Goal: Task Accomplishment & Management: Complete application form

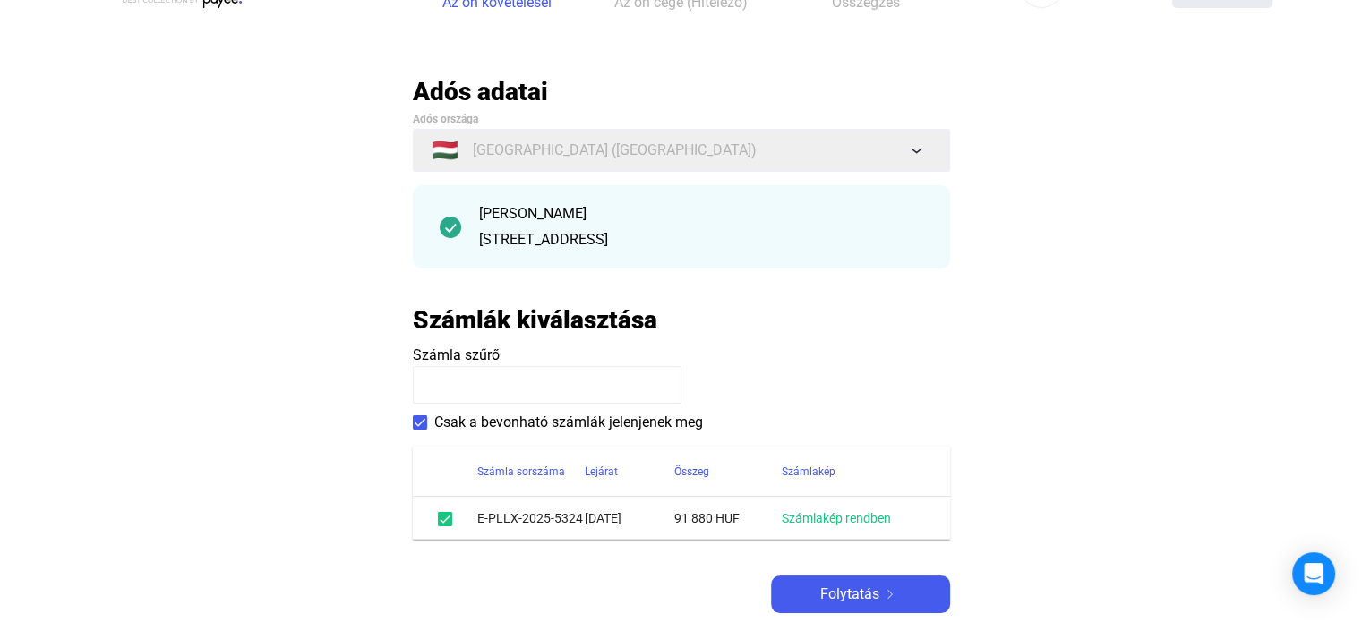
scroll to position [90, 0]
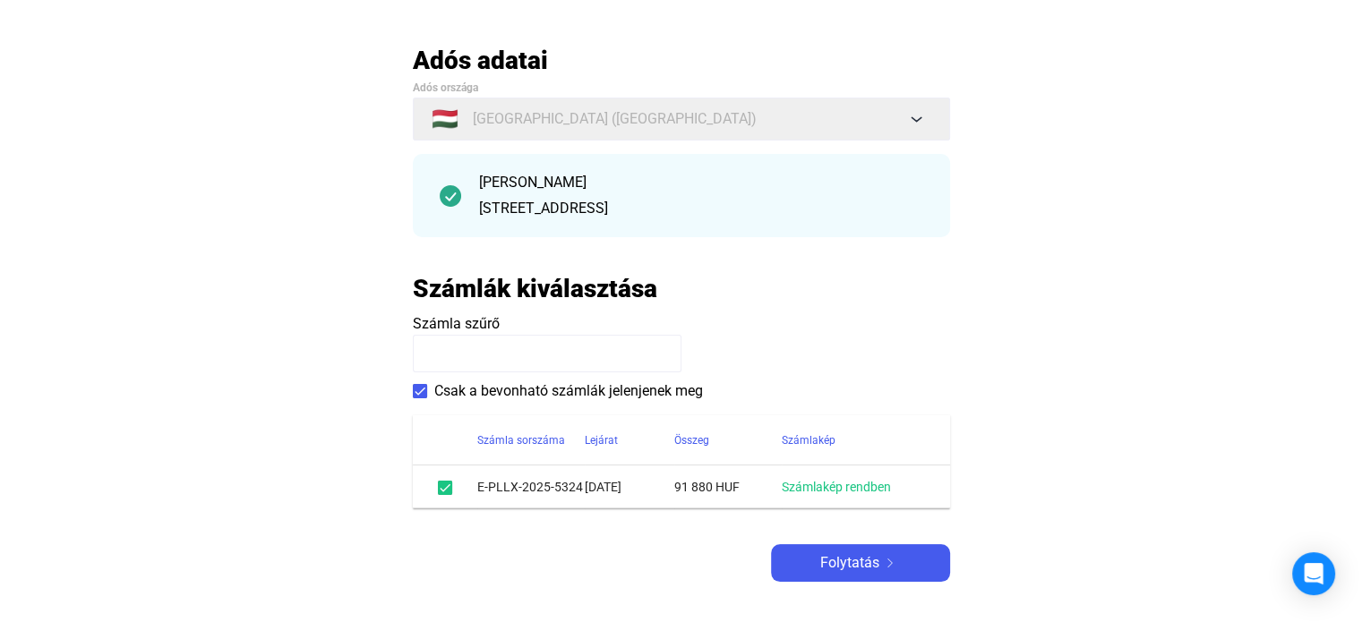
click at [700, 196] on div "[PERSON_NAME] [STREET_ADDRESS]" at bounding box center [701, 195] width 444 height 47
click at [901, 562] on div "Folytatás" at bounding box center [860, 562] width 168 height 21
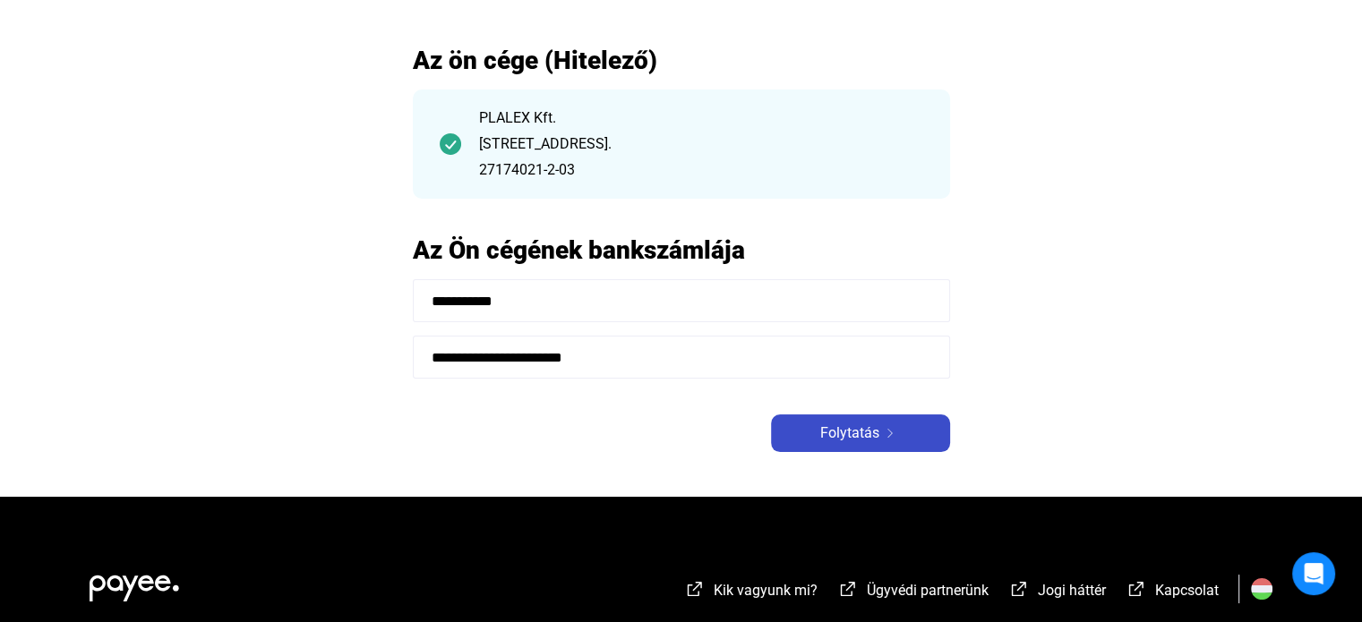
click at [848, 443] on span "Folytatás" at bounding box center [849, 433] width 59 height 21
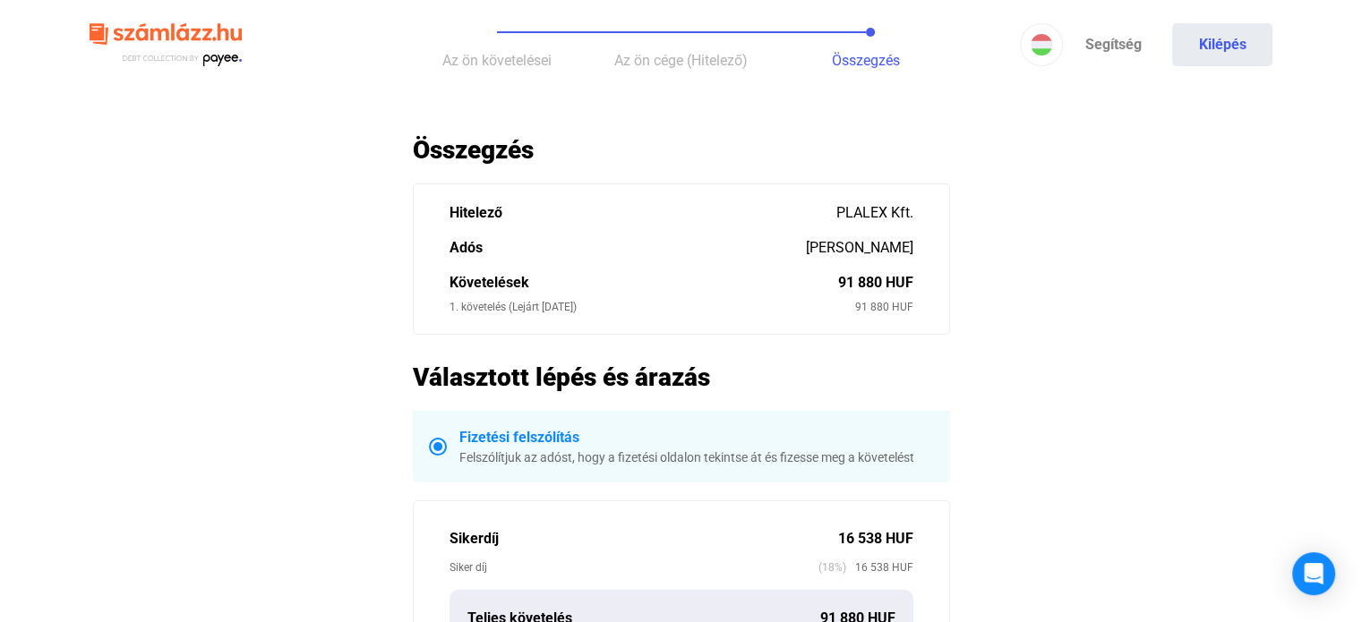
click at [483, 69] on button "Az ön követelései" at bounding box center [497, 45] width 184 height 90
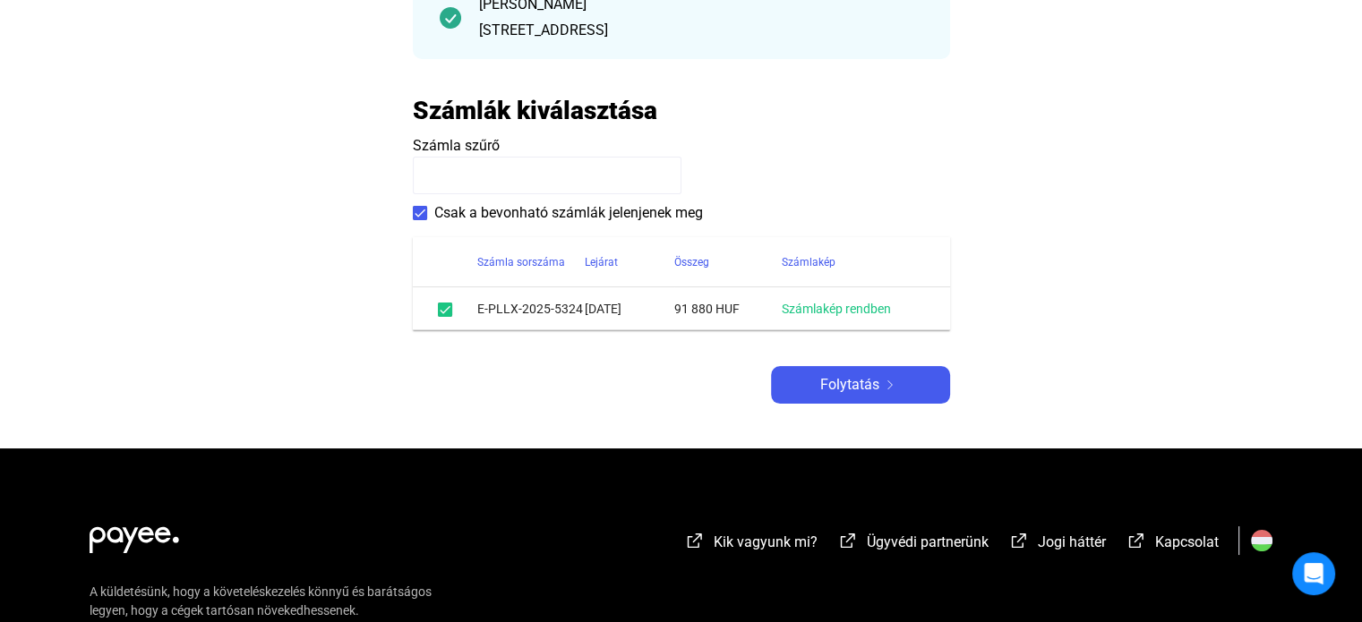
scroll to position [269, 0]
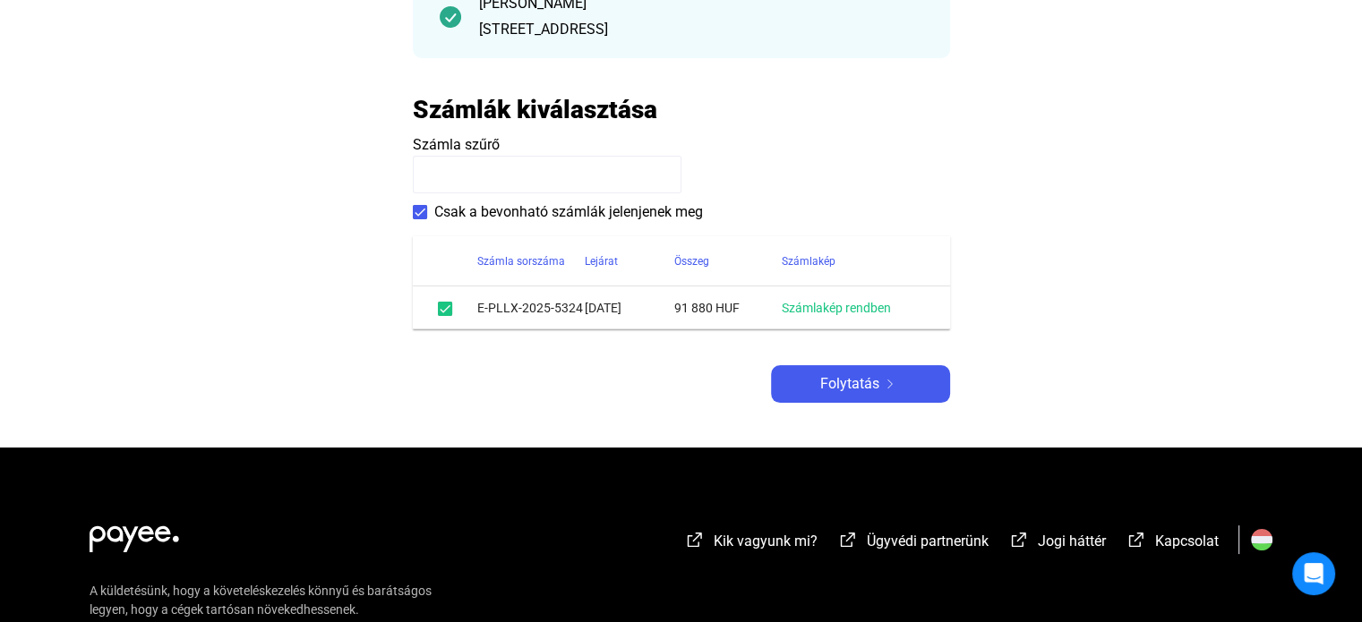
click at [630, 307] on td "[DATE]" at bounding box center [630, 307] width 90 height 43
click at [483, 301] on td "E-PLLX-2025-5324" at bounding box center [530, 307] width 107 height 43
click at [812, 312] on link "Számlakép rendben" at bounding box center [835, 308] width 109 height 14
click at [720, 310] on td "91 880 HUF" at bounding box center [727, 307] width 107 height 43
click at [612, 309] on td "[DATE]" at bounding box center [630, 307] width 90 height 43
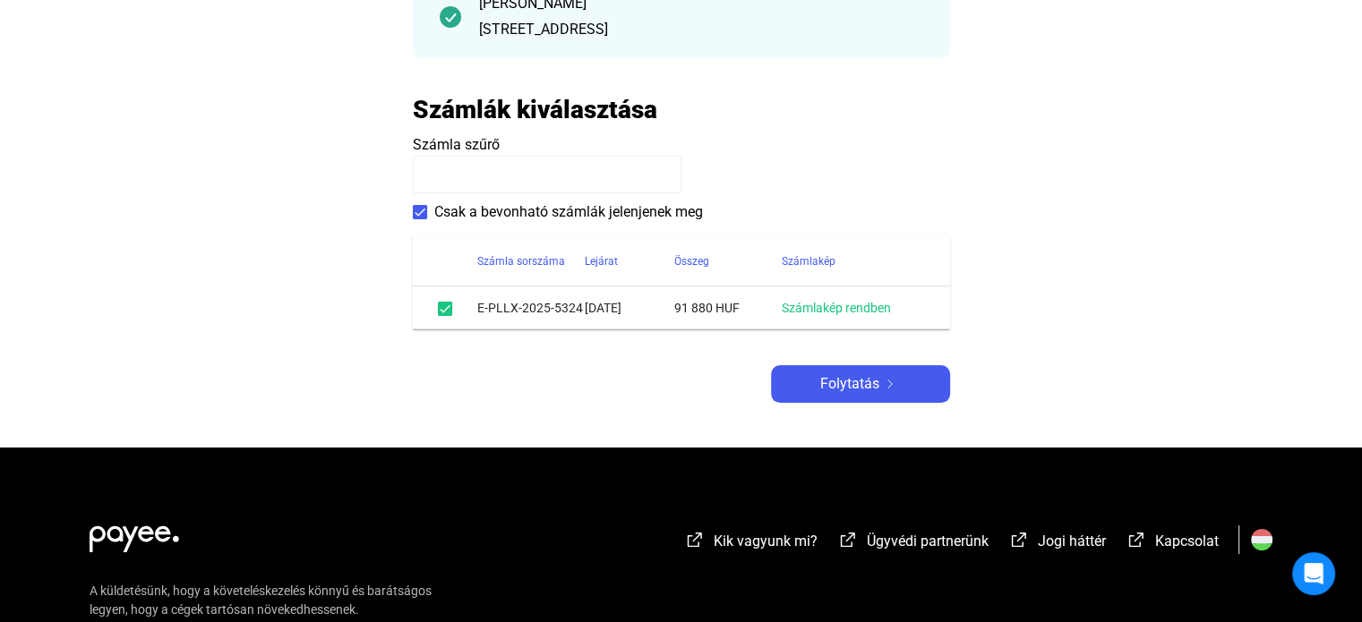
click at [507, 309] on td "E-PLLX-2025-5324" at bounding box center [530, 307] width 107 height 43
click at [419, 214] on span at bounding box center [420, 212] width 14 height 14
click at [705, 317] on td "91 880 HUF" at bounding box center [727, 307] width 107 height 43
click at [702, 305] on td "91 880 HUF" at bounding box center [727, 307] width 107 height 43
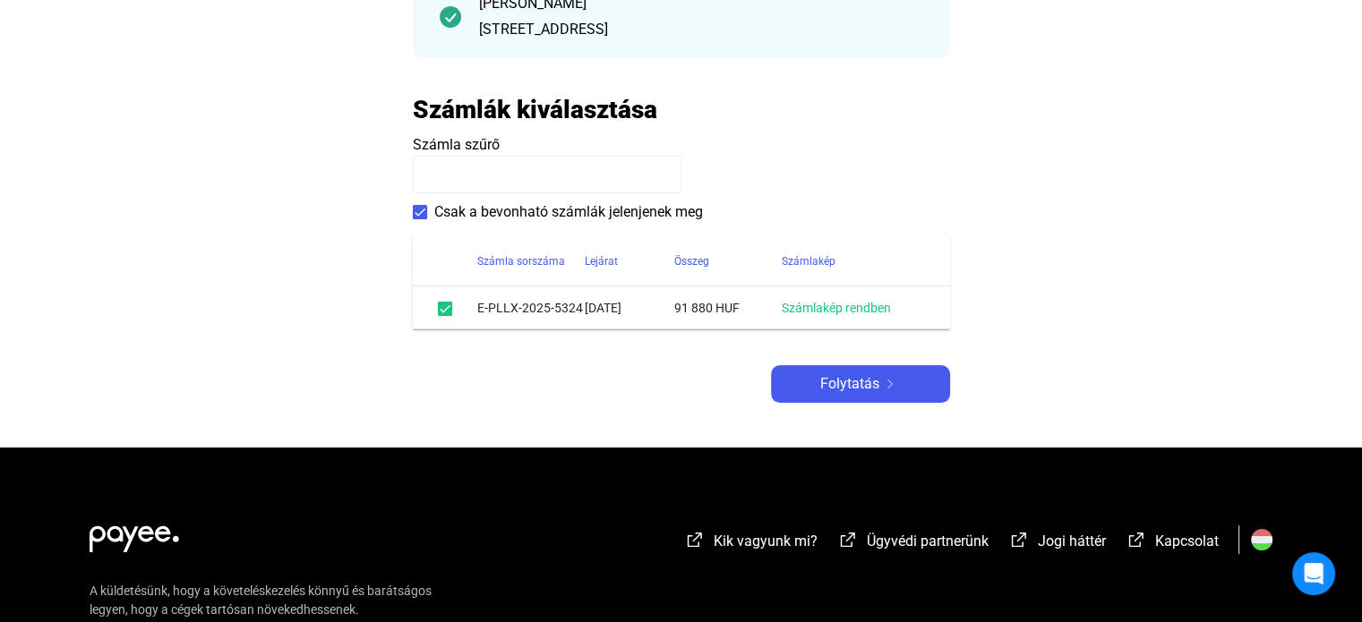
drag, startPoint x: 702, startPoint y: 305, endPoint x: 682, endPoint y: 309, distance: 20.0
click at [691, 307] on td "91 880 HUF" at bounding box center [727, 307] width 107 height 43
click at [682, 309] on td "91 880 HUF" at bounding box center [727, 307] width 107 height 43
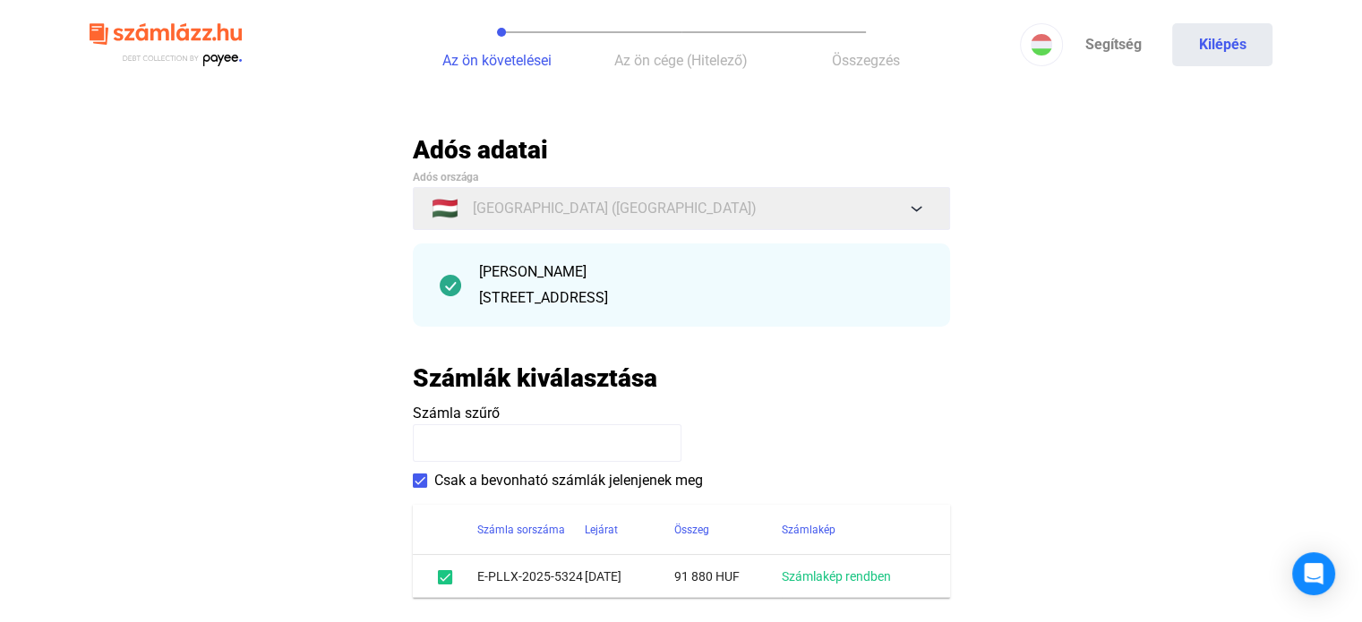
scroll to position [0, 0]
drag, startPoint x: 684, startPoint y: 53, endPoint x: 593, endPoint y: 54, distance: 91.3
click at [687, 54] on span "Az ön cége (Hitelező)" at bounding box center [680, 60] width 133 height 17
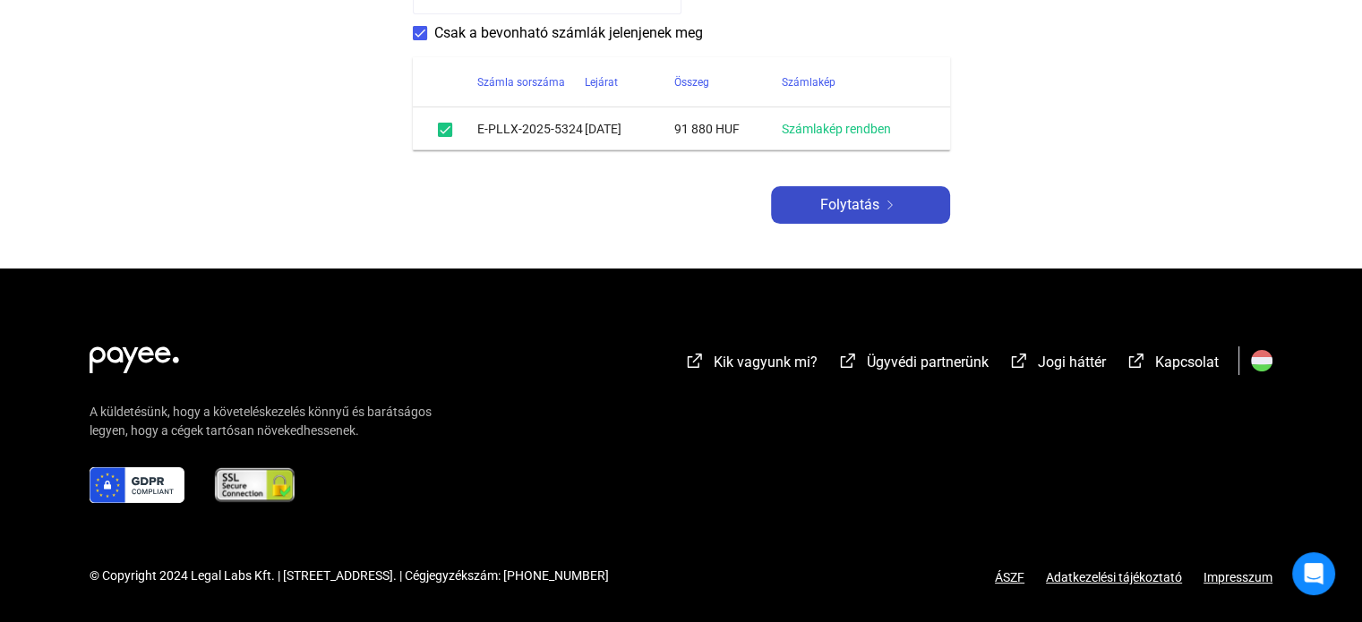
click at [876, 207] on span "Folytatás" at bounding box center [849, 204] width 59 height 21
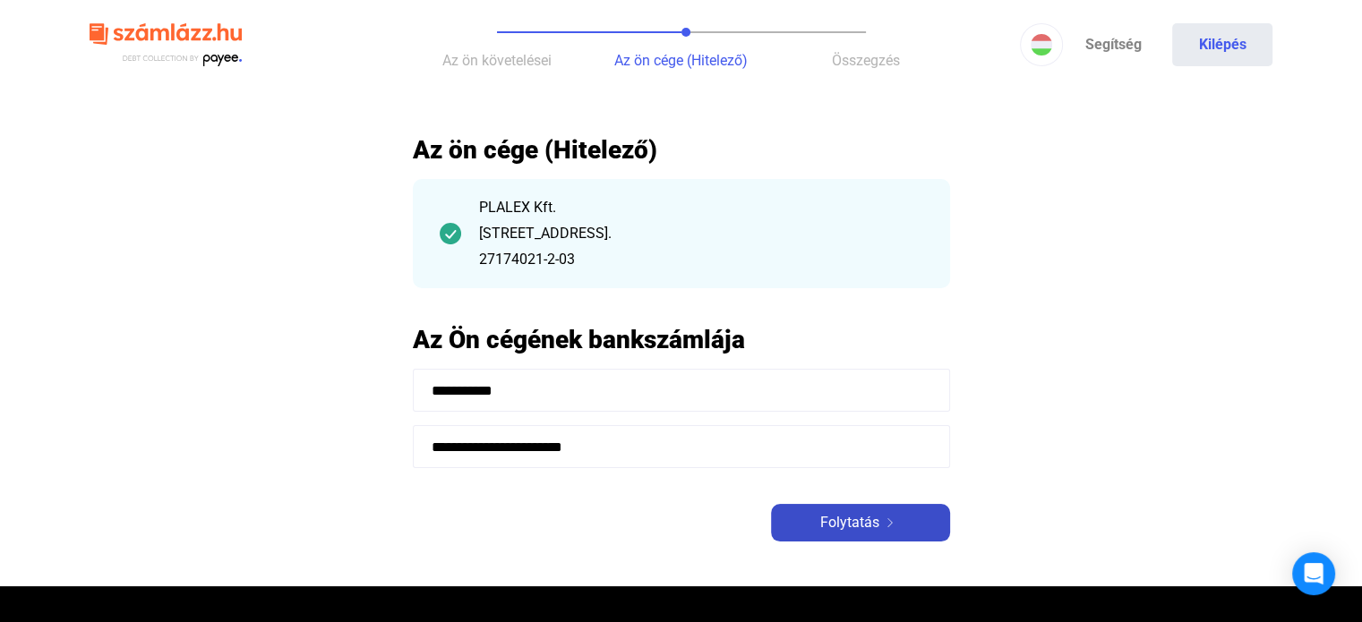
click at [897, 525] on img at bounding box center [889, 522] width 21 height 9
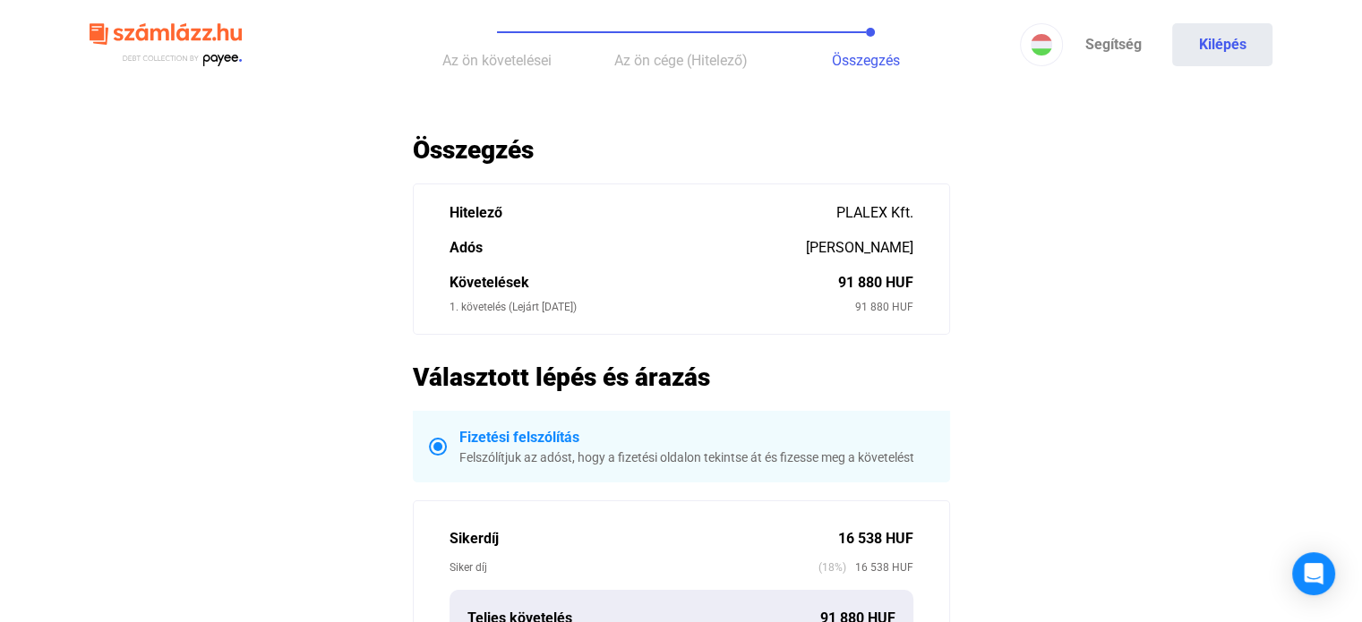
click at [154, 28] on img at bounding box center [166, 45] width 152 height 58
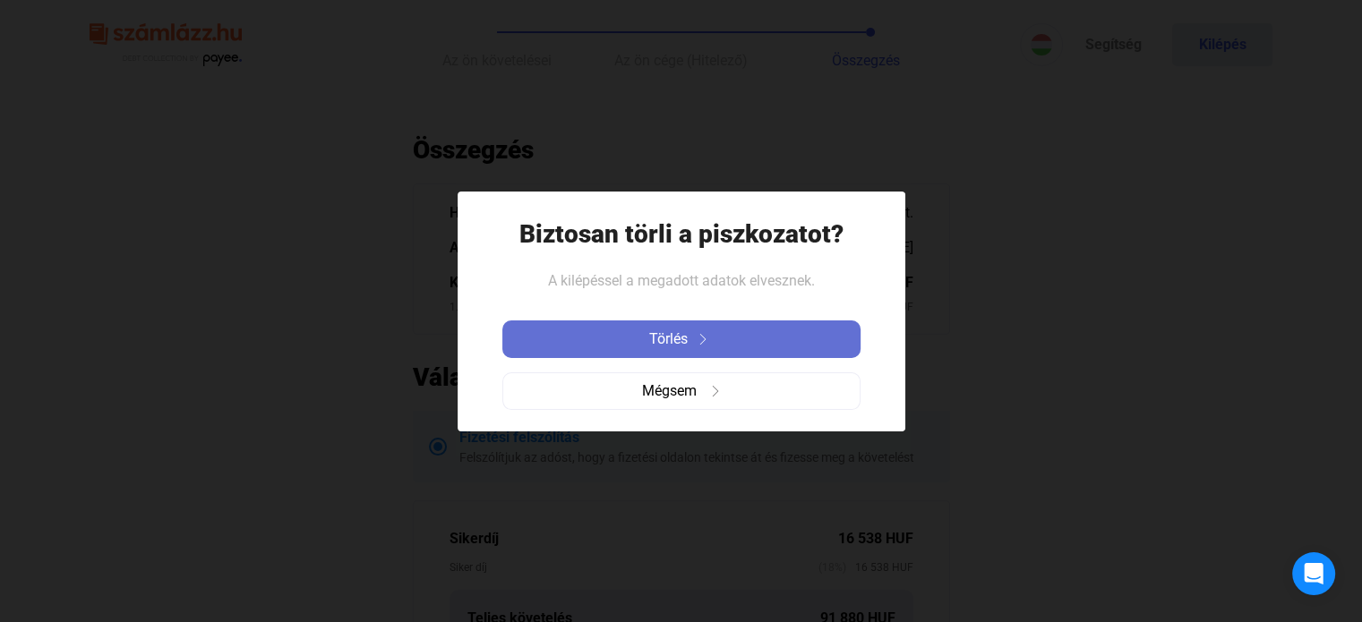
click at [765, 336] on div "Törlés" at bounding box center [681, 339] width 347 height 21
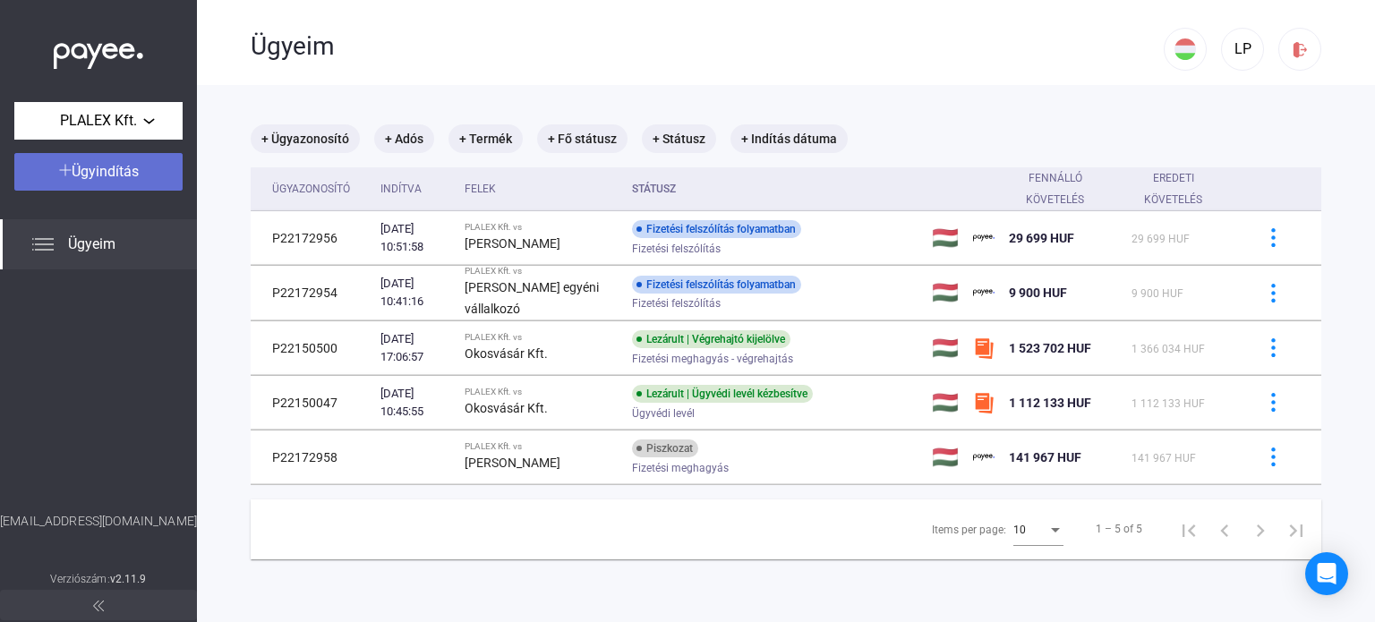
click at [131, 171] on span "Ügyindítás" at bounding box center [105, 171] width 67 height 17
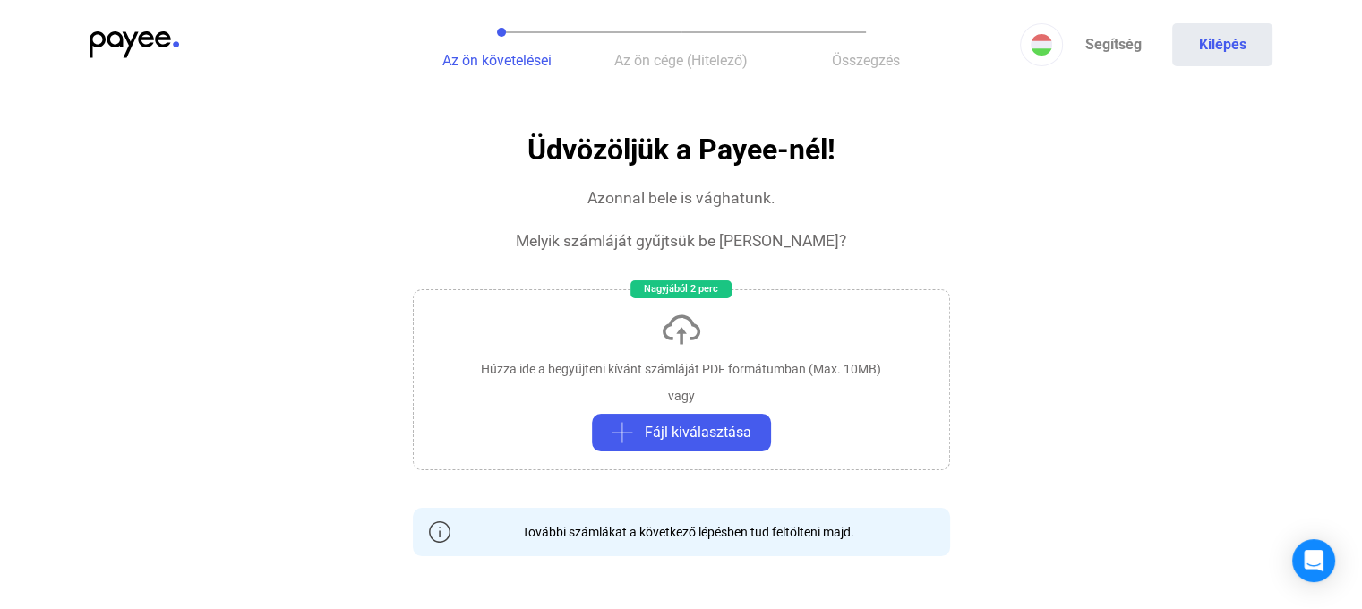
click at [761, 330] on div "Húzza ide a begyűjteni kívánt számláját PDF formátumban (Max. 10MB) vagy Fájl k…" at bounding box center [681, 379] width 537 height 181
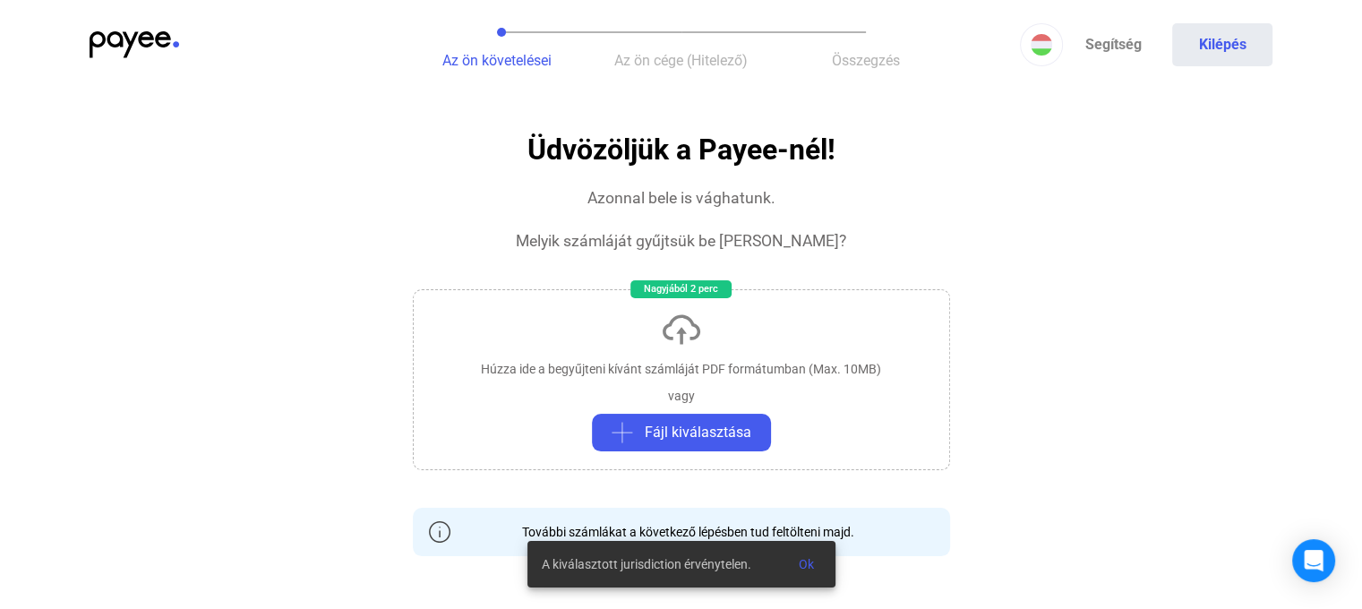
click at [119, 32] on img at bounding box center [135, 44] width 90 height 27
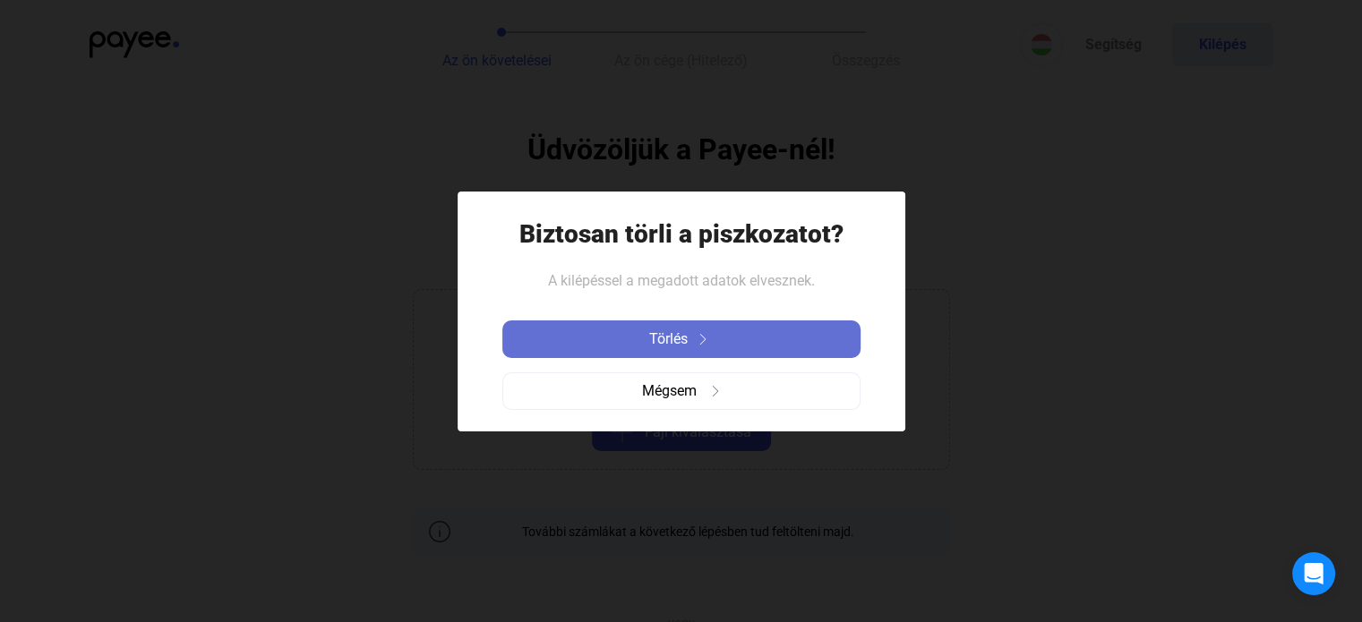
click at [761, 325] on button "Törlés" at bounding box center [681, 339] width 358 height 38
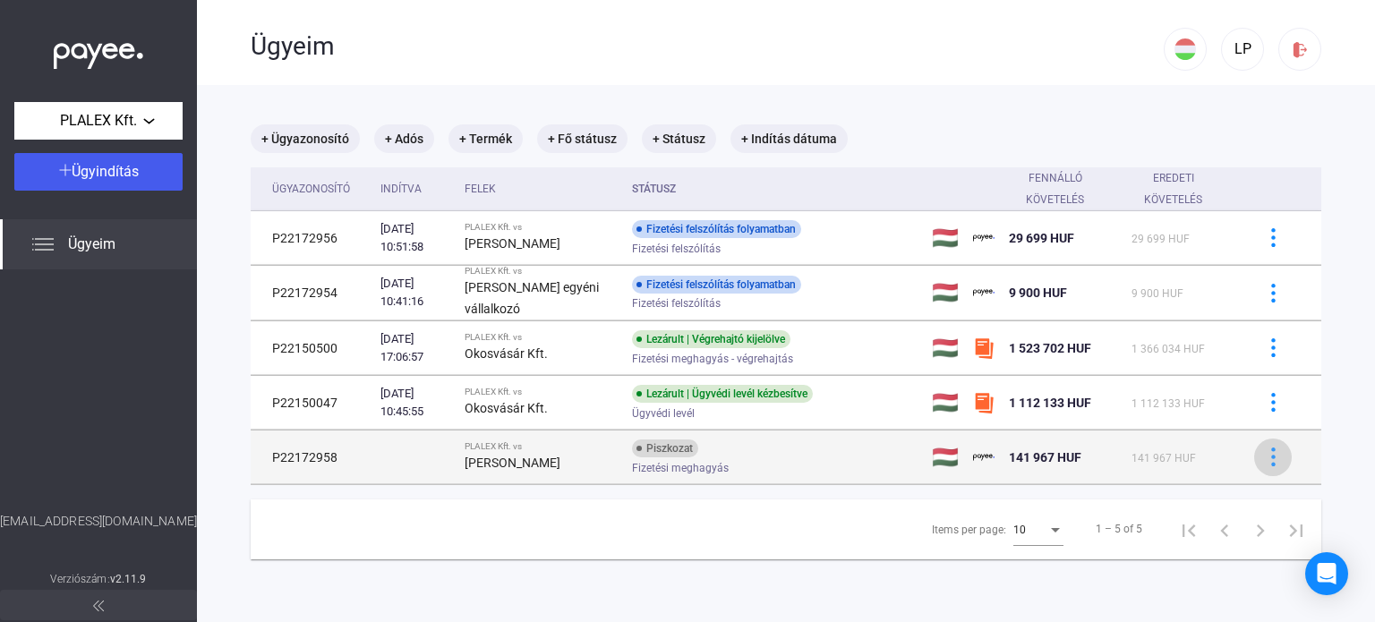
click at [1264, 457] on img at bounding box center [1273, 457] width 19 height 19
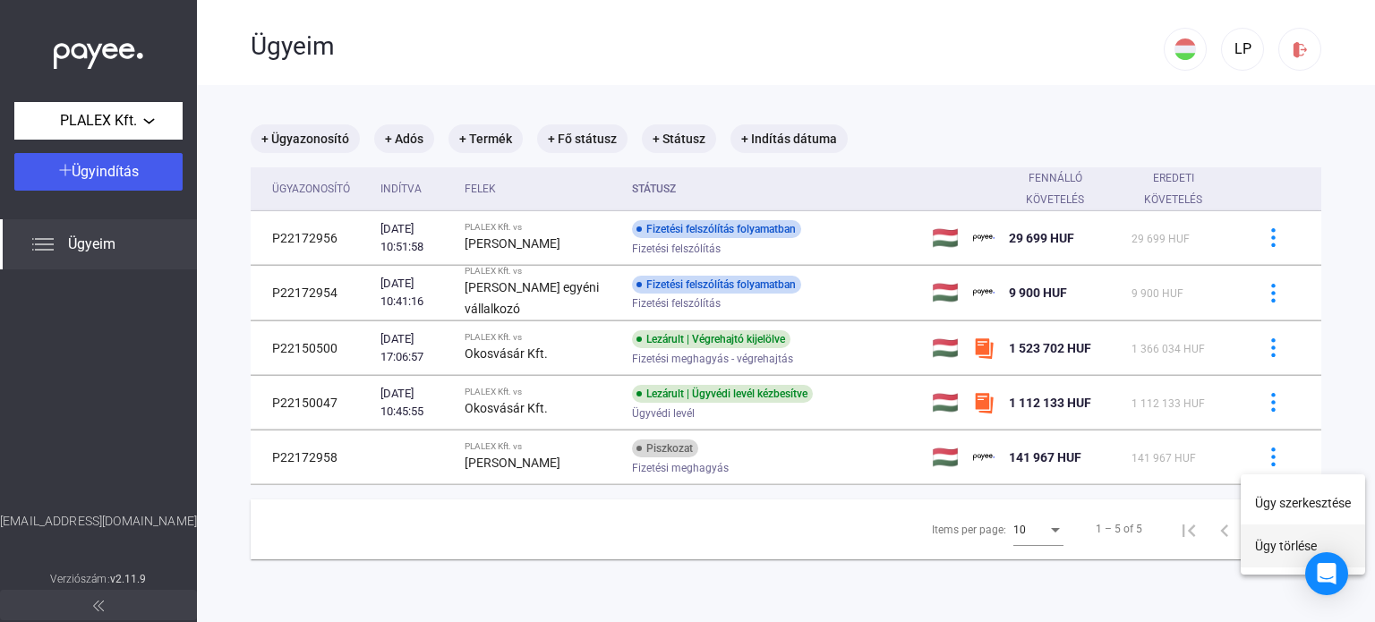
click at [1285, 548] on button "Ügy törlése" at bounding box center [1303, 546] width 124 height 43
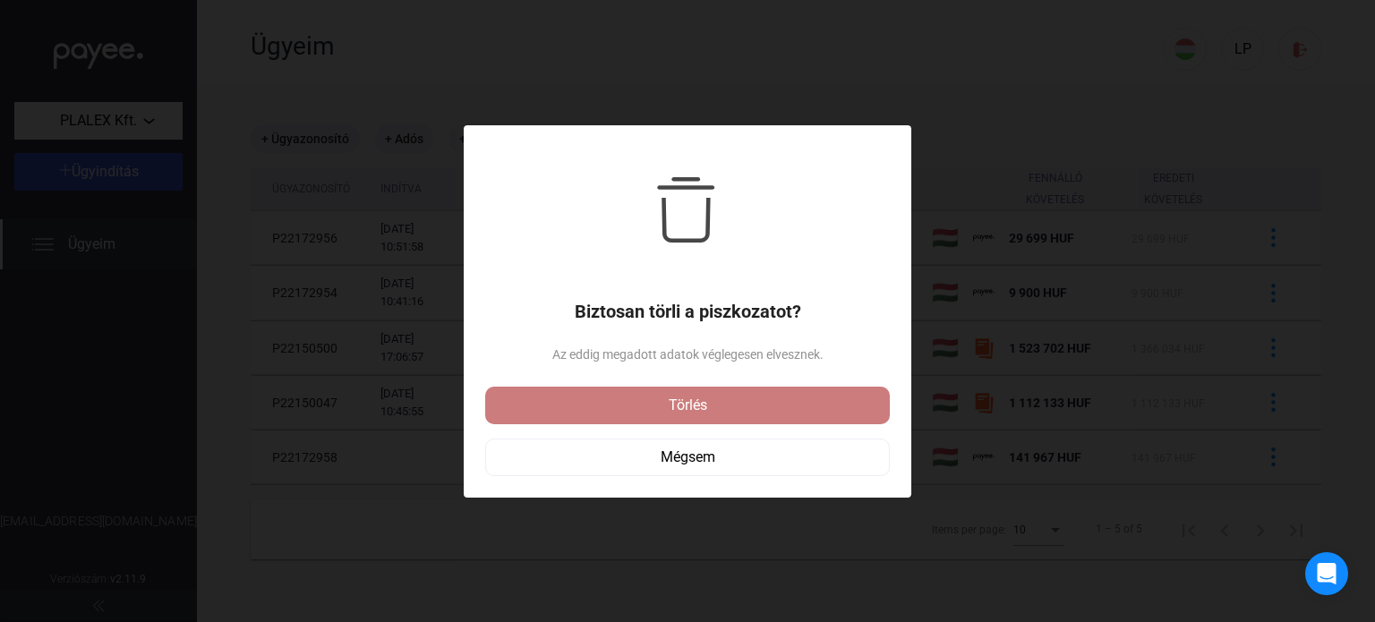
click at [792, 404] on div "Törlés" at bounding box center [688, 405] width 394 height 21
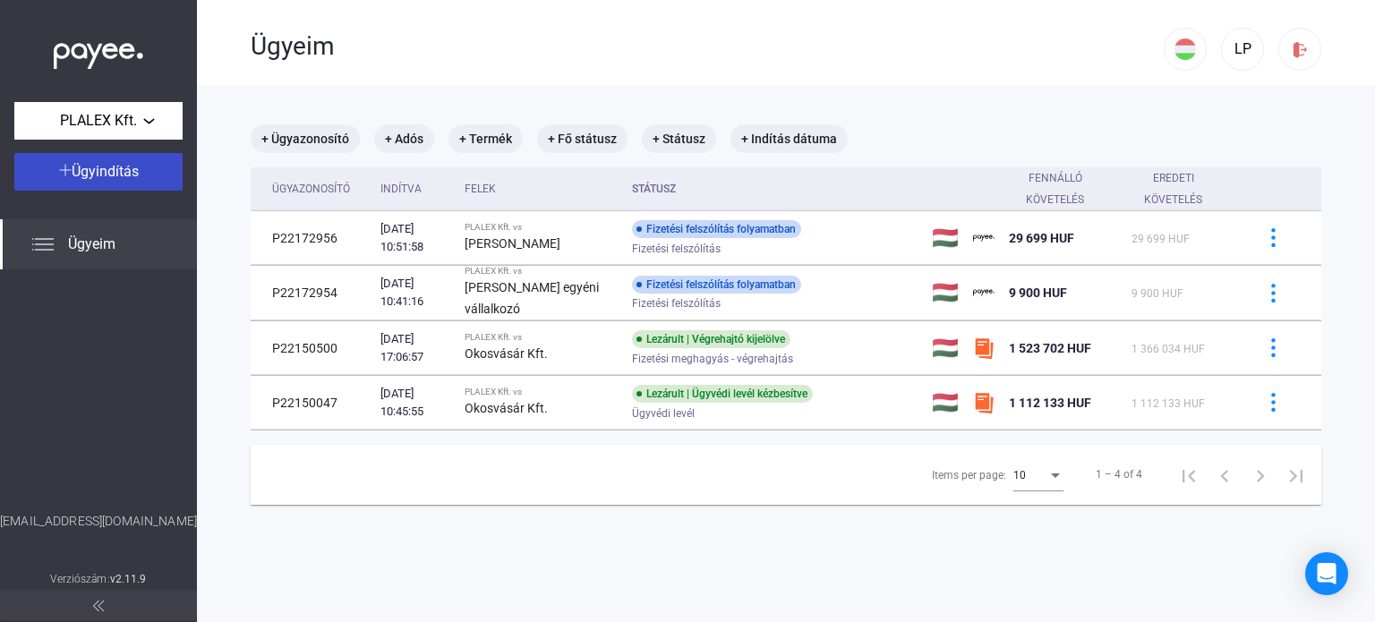
click at [129, 188] on button "Ügyindítás" at bounding box center [98, 172] width 168 height 38
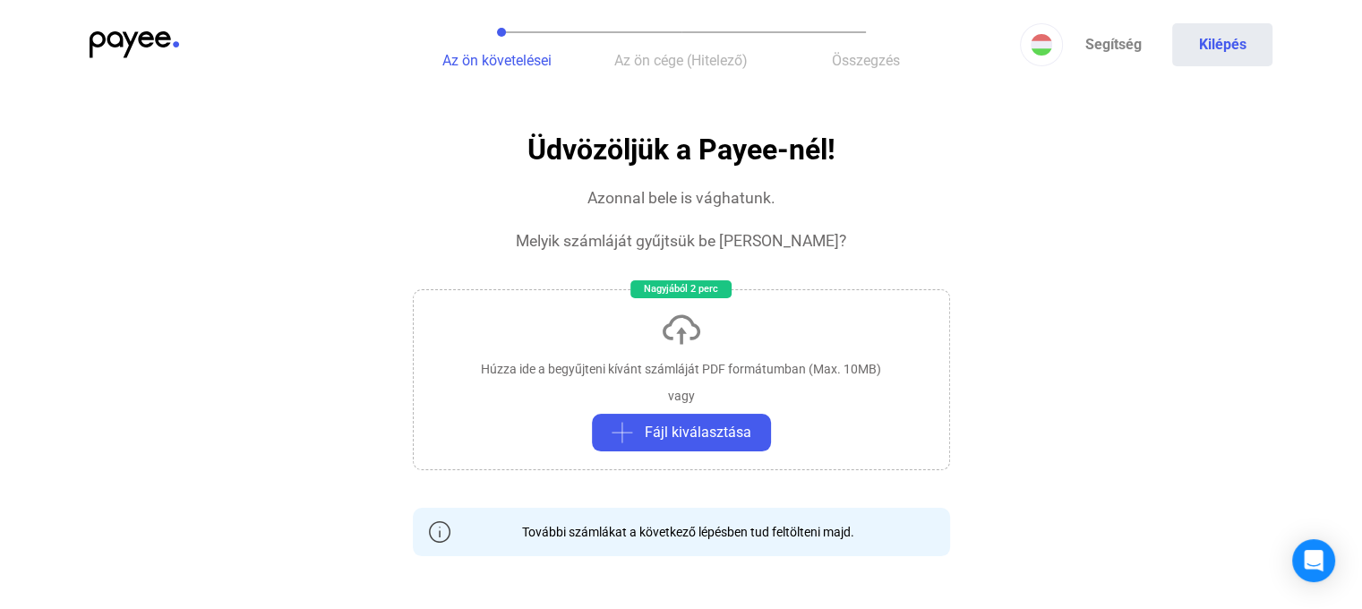
click at [688, 347] on img at bounding box center [681, 329] width 43 height 43
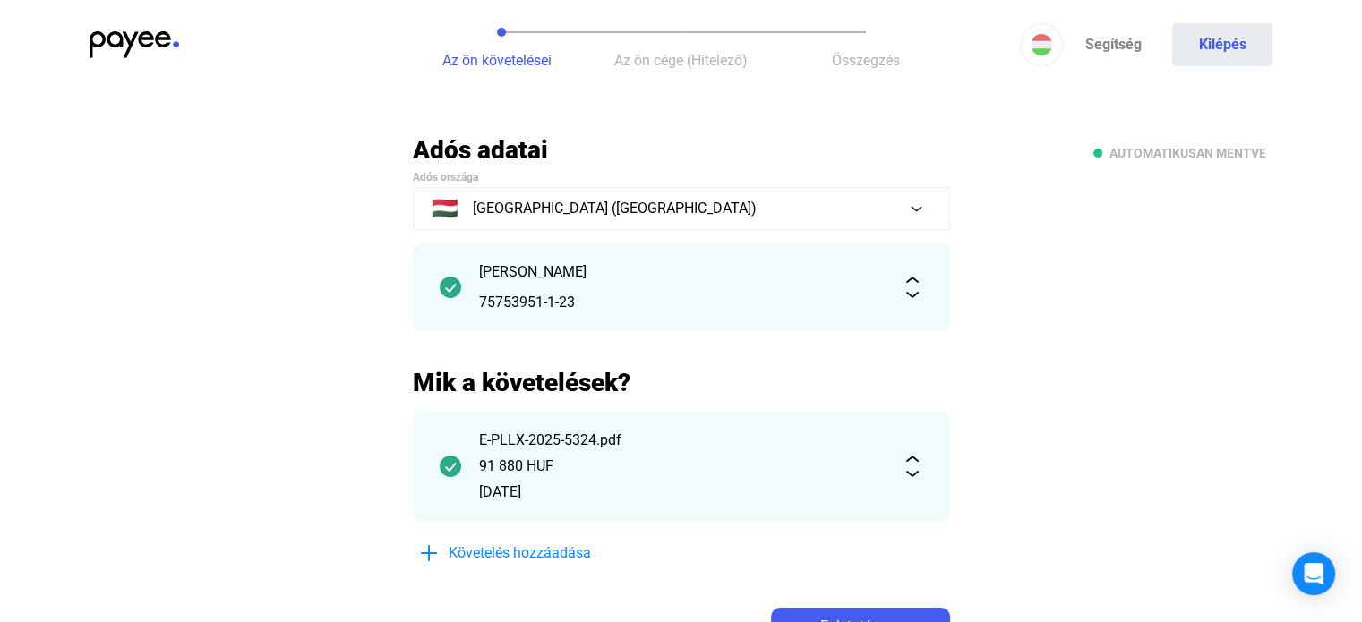
click at [683, 457] on div "91 880 HUF" at bounding box center [681, 466] width 405 height 21
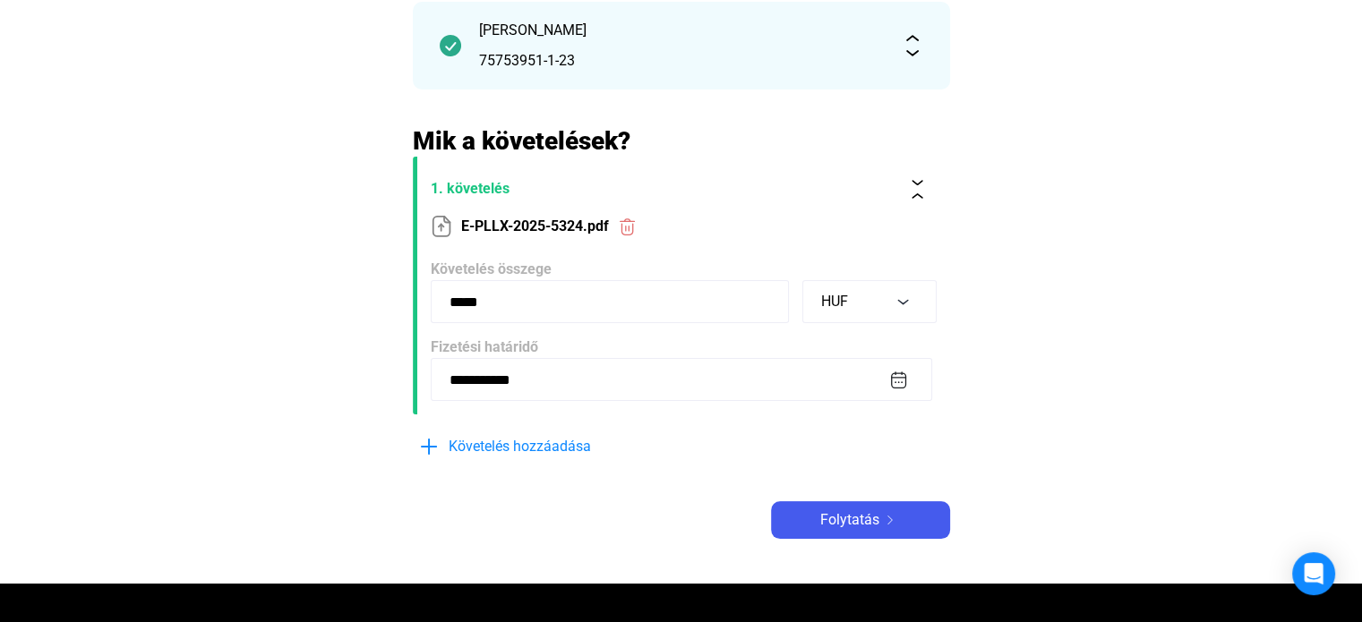
scroll to position [269, 0]
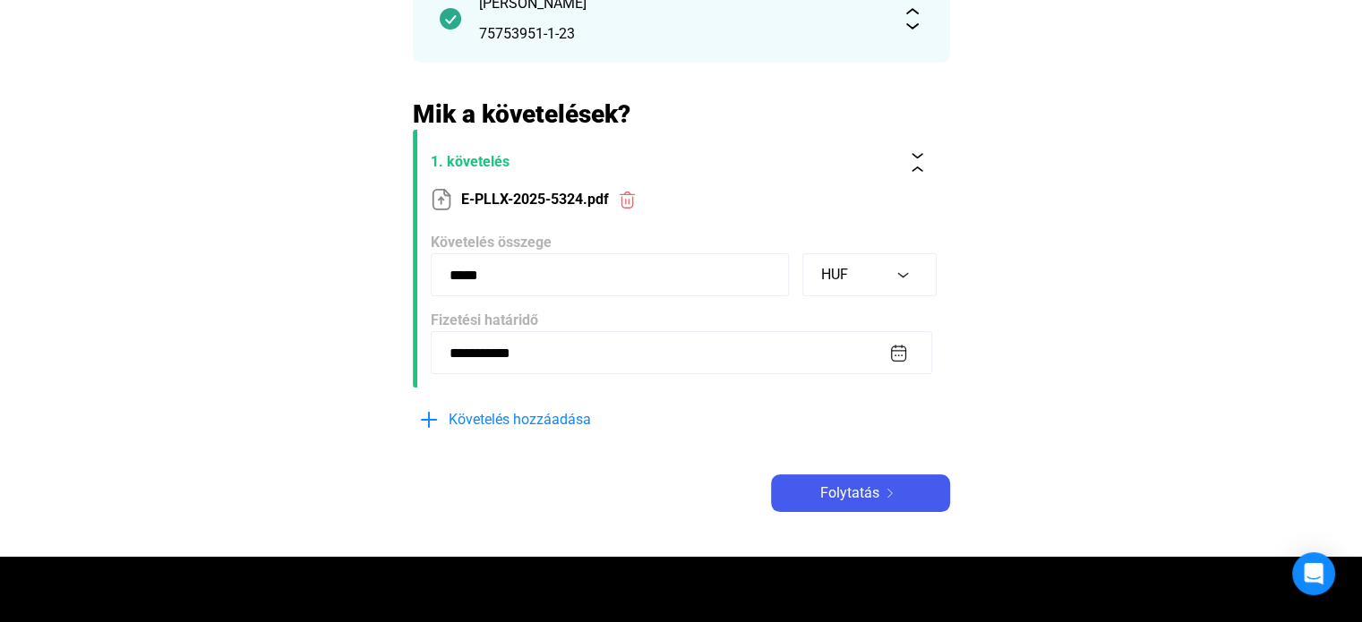
drag, startPoint x: 524, startPoint y: 267, endPoint x: 299, endPoint y: 266, distance: 224.7
click at [299, 267] on main "**********" at bounding box center [681, 211] width 1362 height 691
type input "****"
click at [323, 271] on main "**********" at bounding box center [681, 211] width 1362 height 691
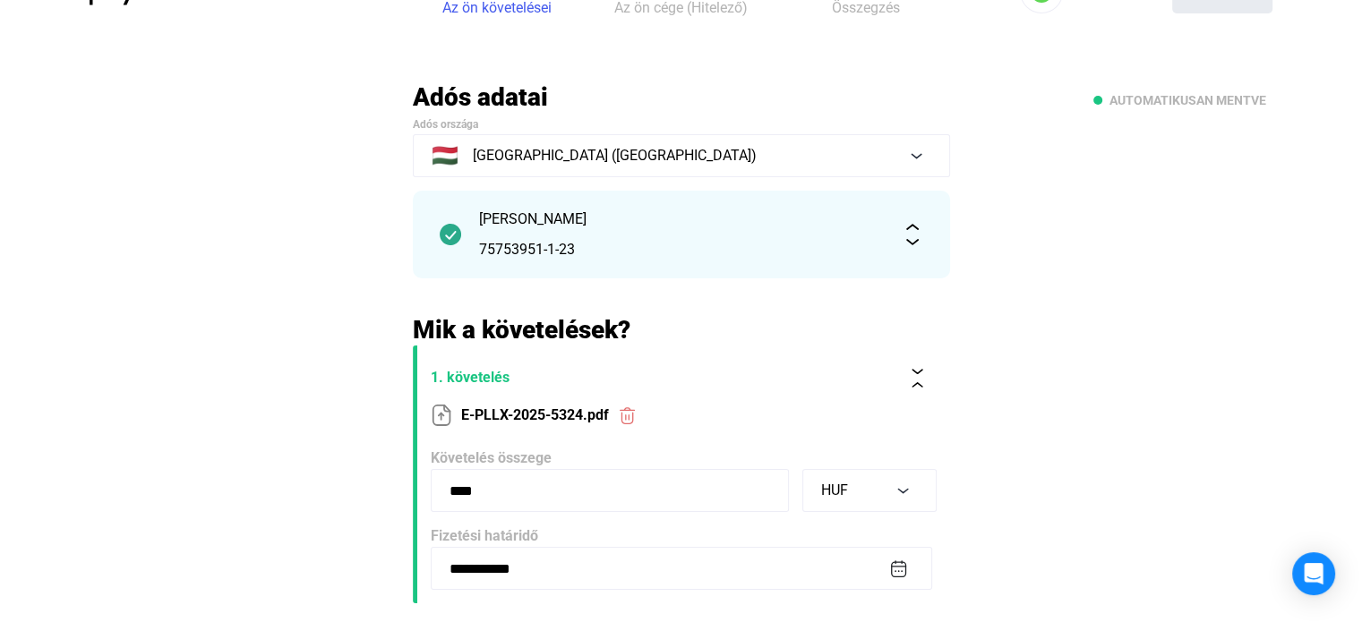
scroll to position [0, 0]
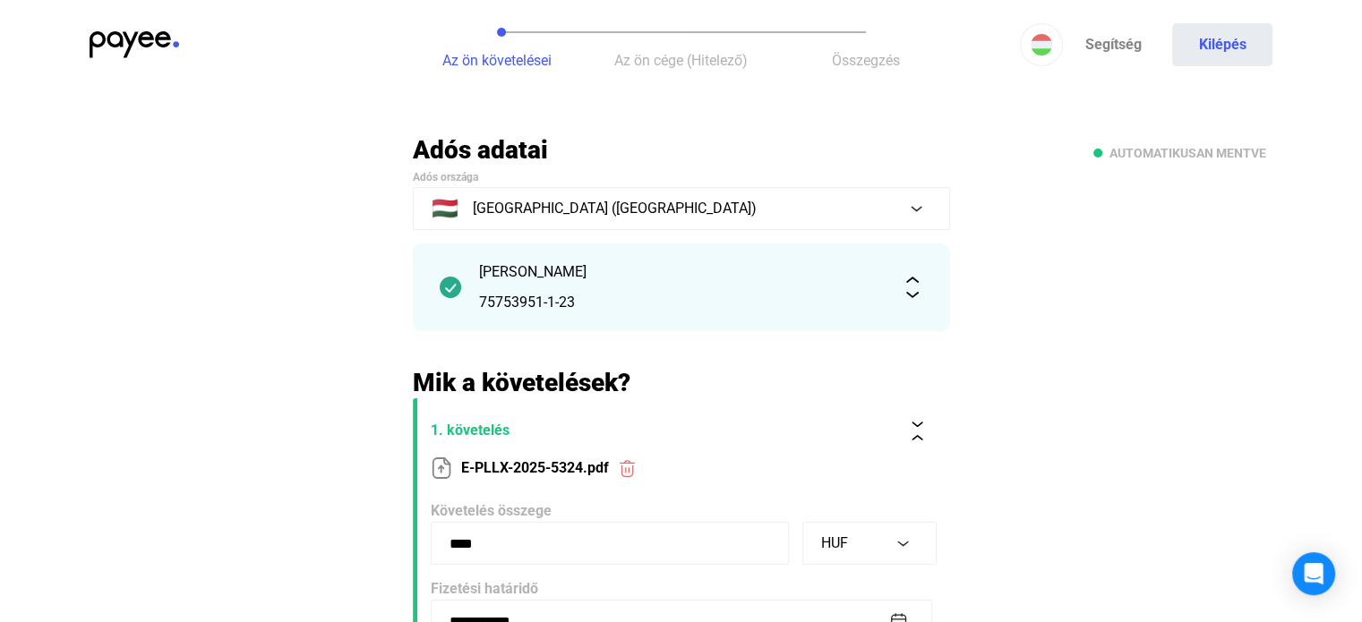
click at [652, 327] on div "[PERSON_NAME] 75753951-1-23" at bounding box center [681, 287] width 537 height 88
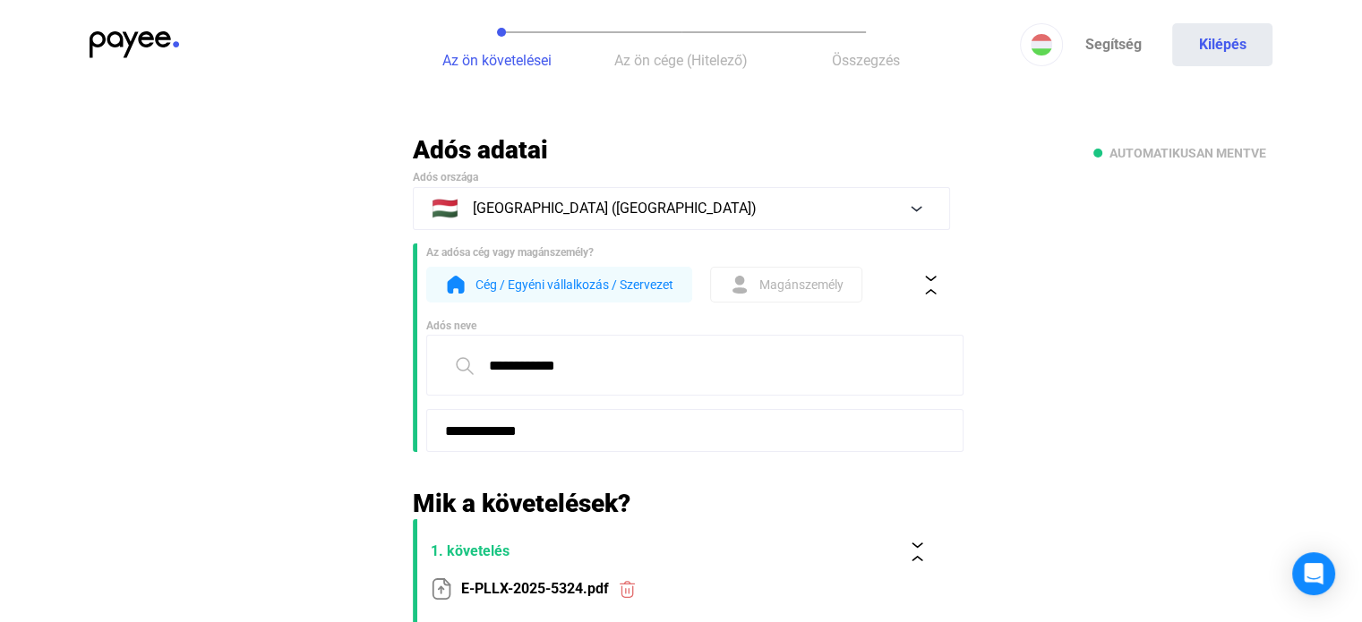
click at [814, 286] on span "Magánszemély" at bounding box center [801, 284] width 84 height 21
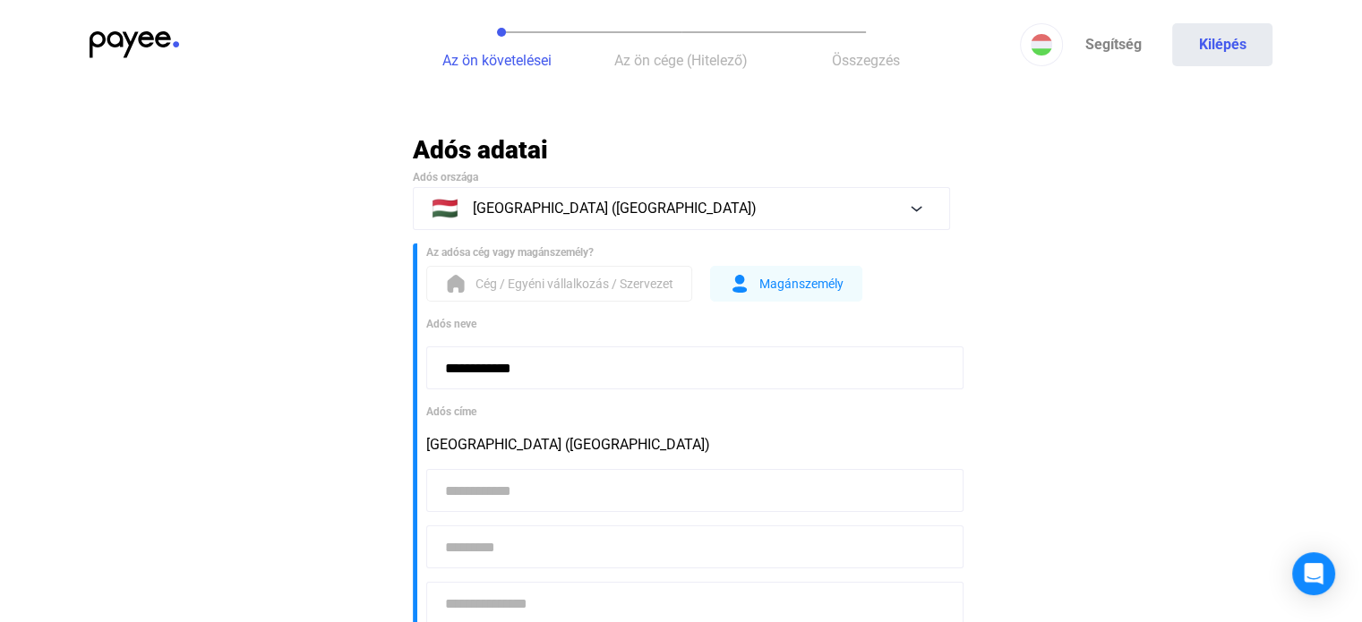
click at [533, 479] on input at bounding box center [694, 490] width 537 height 43
paste input "****"
type input "****"
click at [482, 549] on input at bounding box center [694, 546] width 537 height 43
paste input "**********"
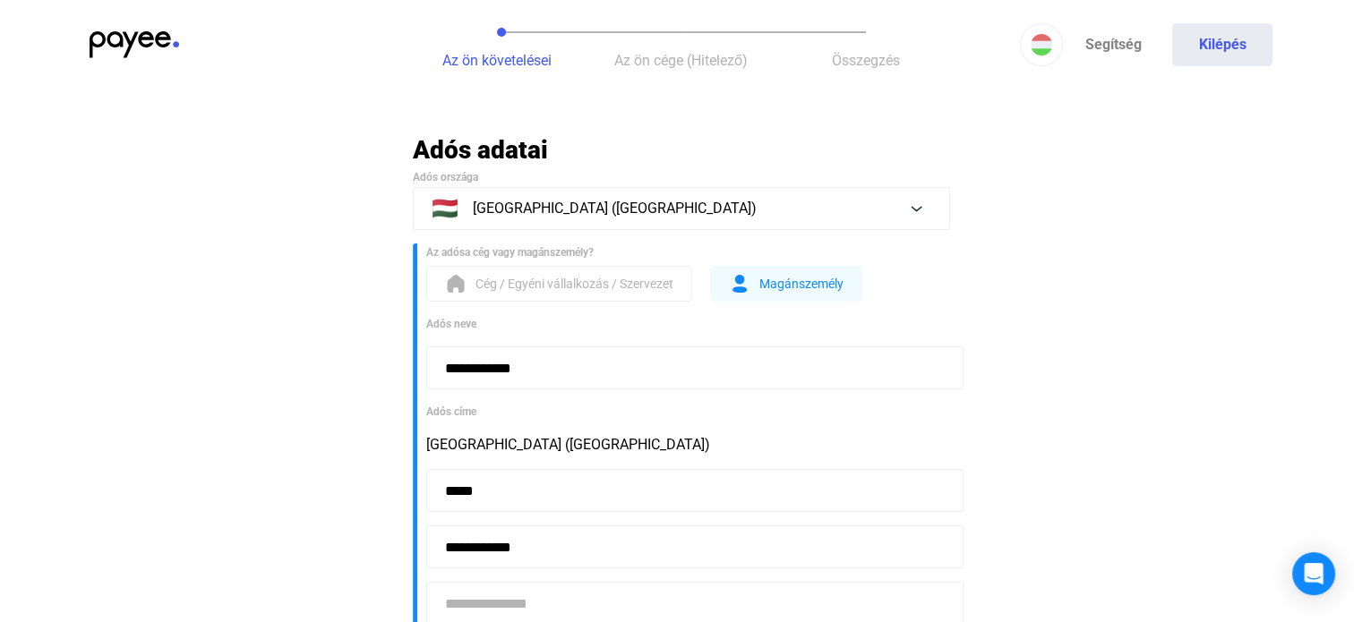
type input "**********"
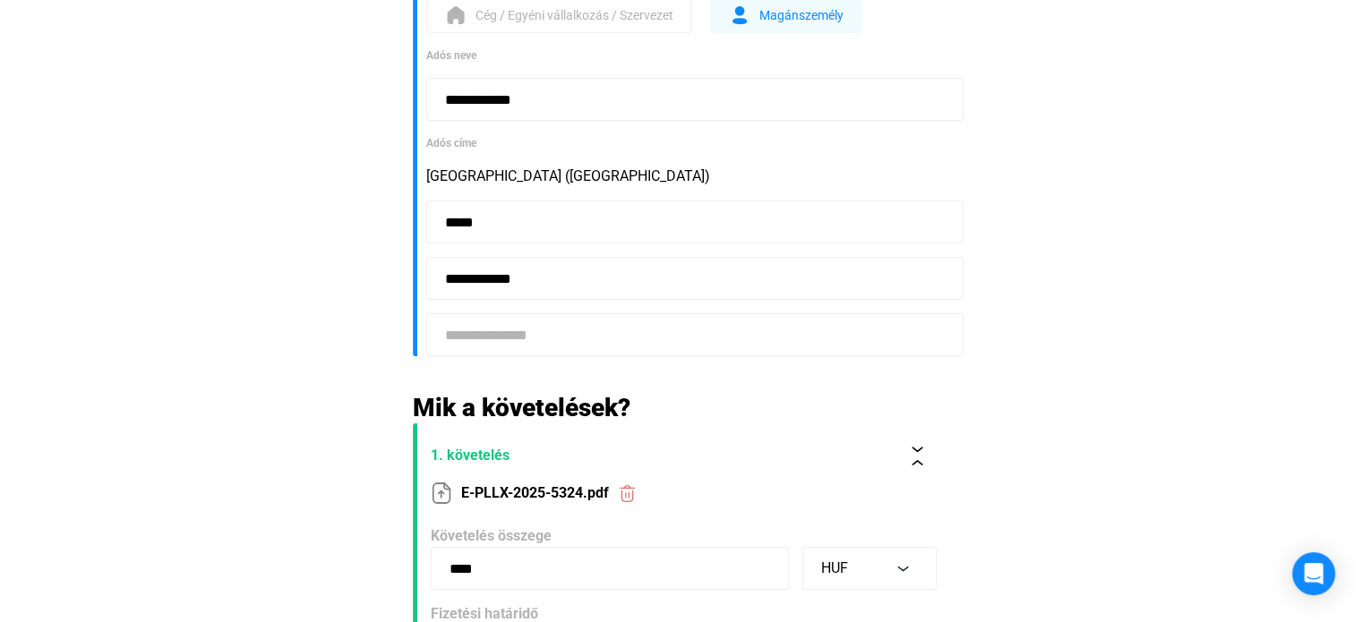
drag, startPoint x: 552, startPoint y: 320, endPoint x: 547, endPoint y: 346, distance: 26.5
click at [552, 321] on input at bounding box center [694, 334] width 537 height 43
paste input "**********"
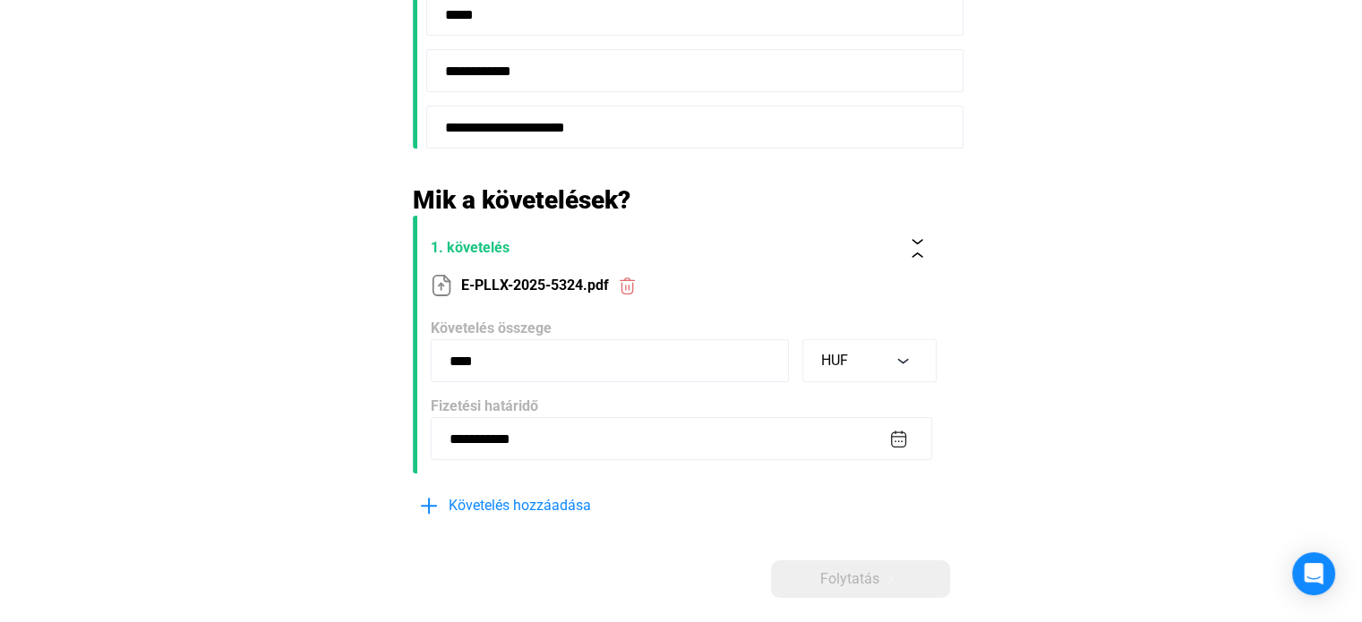
scroll to position [628, 0]
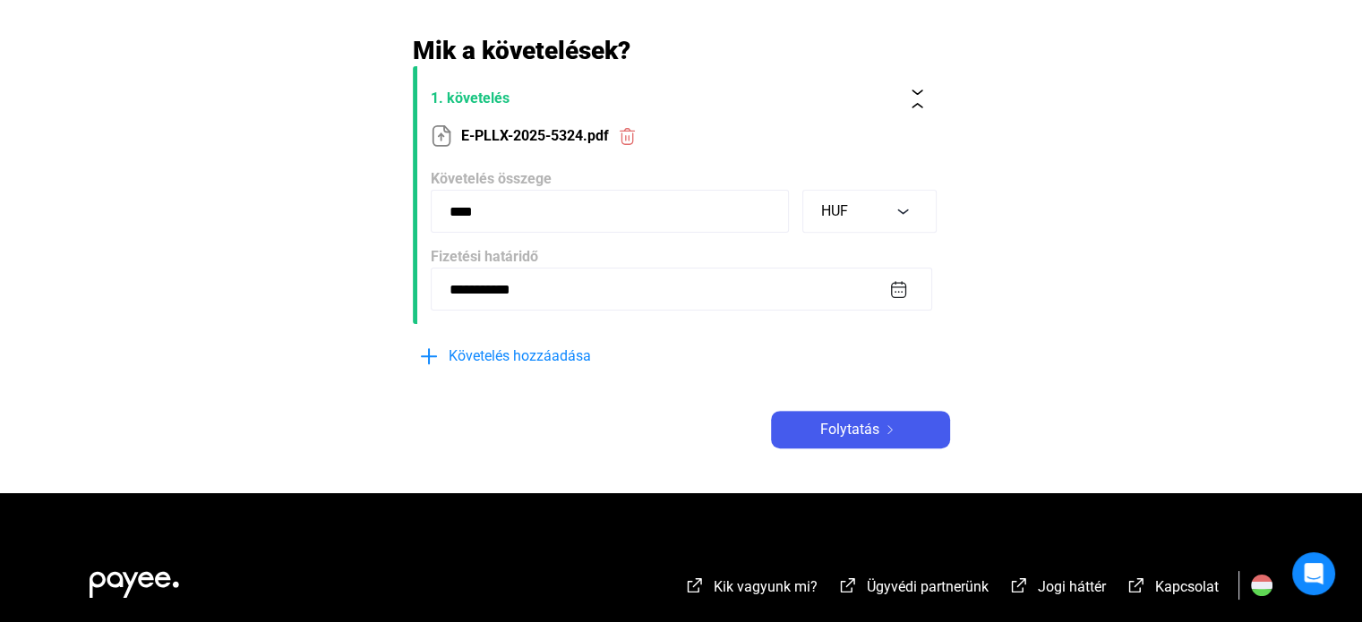
type input "**********"
click at [855, 414] on button "Folytatás" at bounding box center [860, 430] width 179 height 38
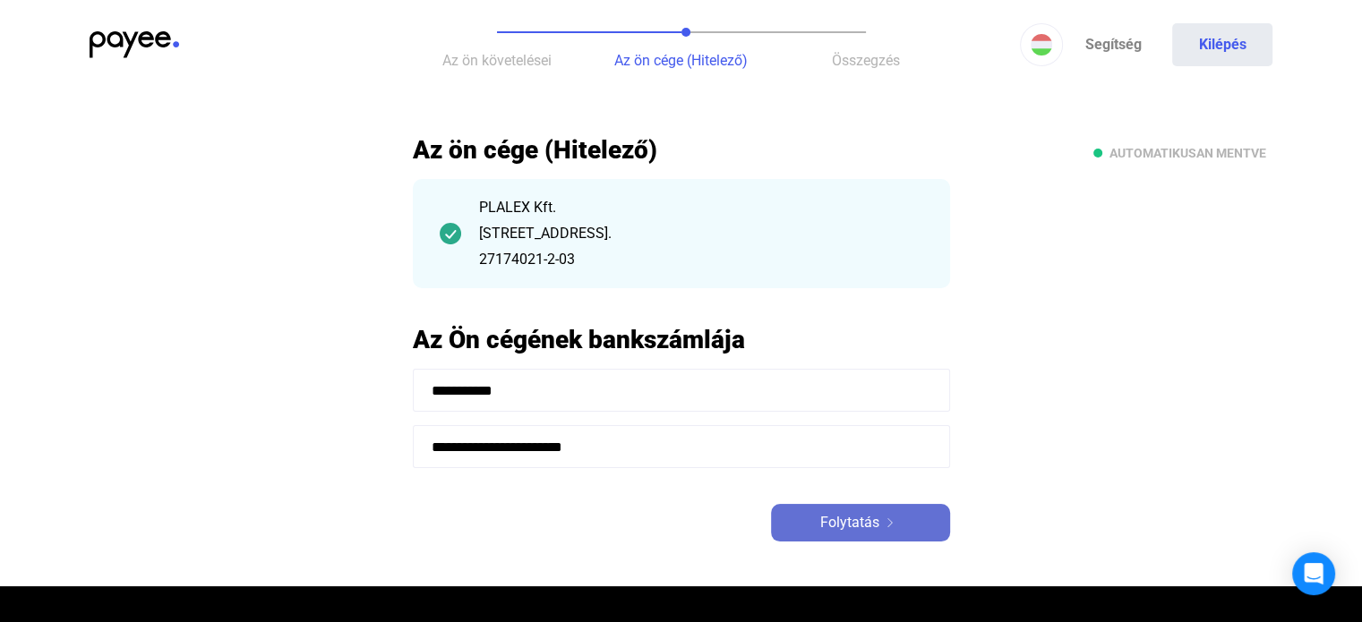
click at [855, 523] on span "Folytatás" at bounding box center [849, 522] width 59 height 21
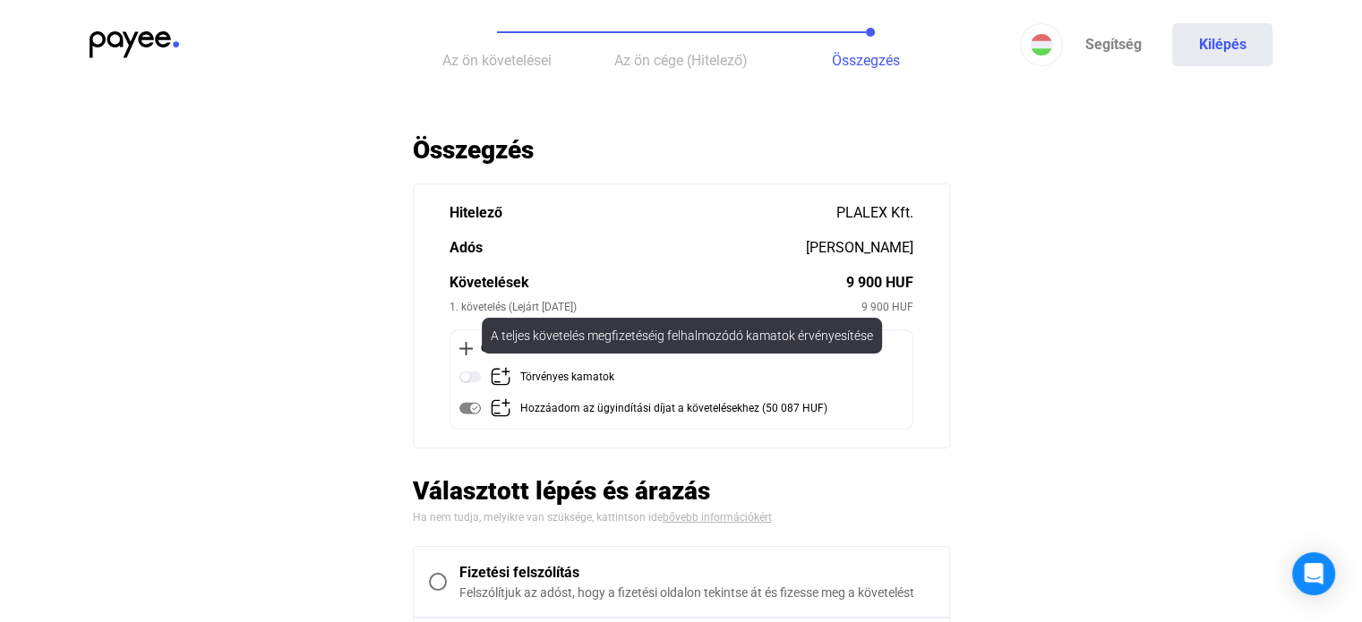
click at [474, 380] on img at bounding box center [469, 376] width 21 height 21
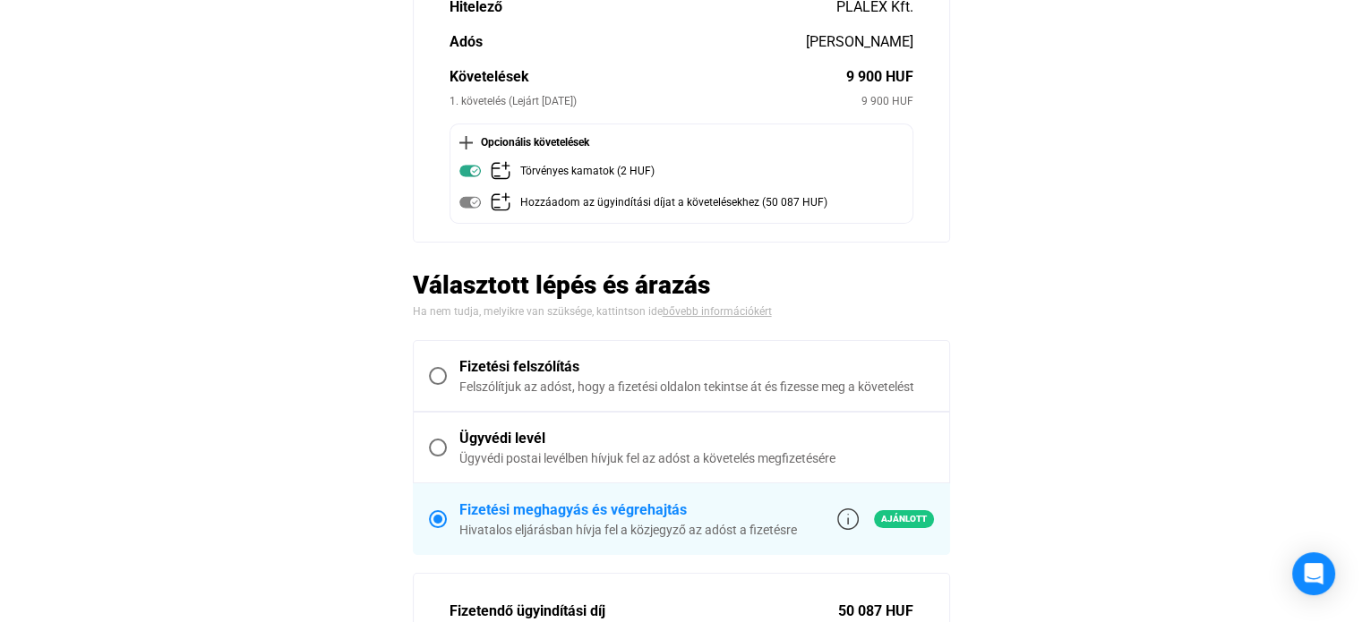
scroll to position [358, 0]
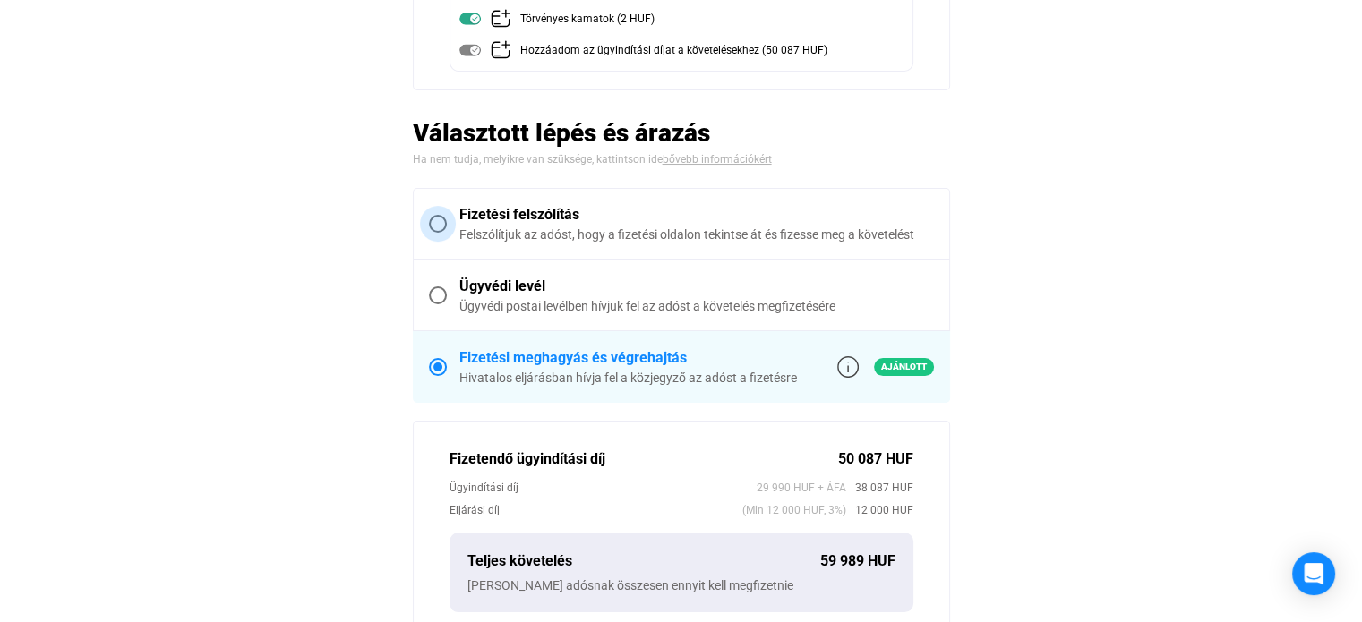
click at [688, 221] on div "Fizetési felszólítás" at bounding box center [696, 214] width 474 height 21
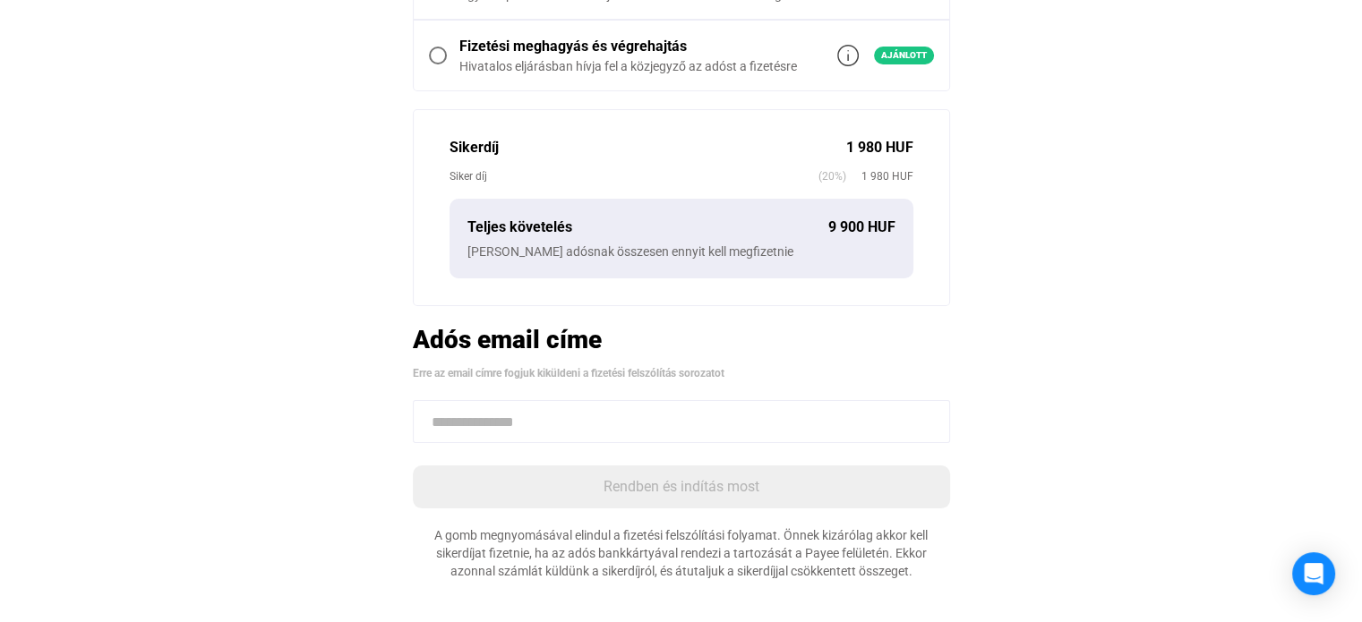
scroll to position [576, 0]
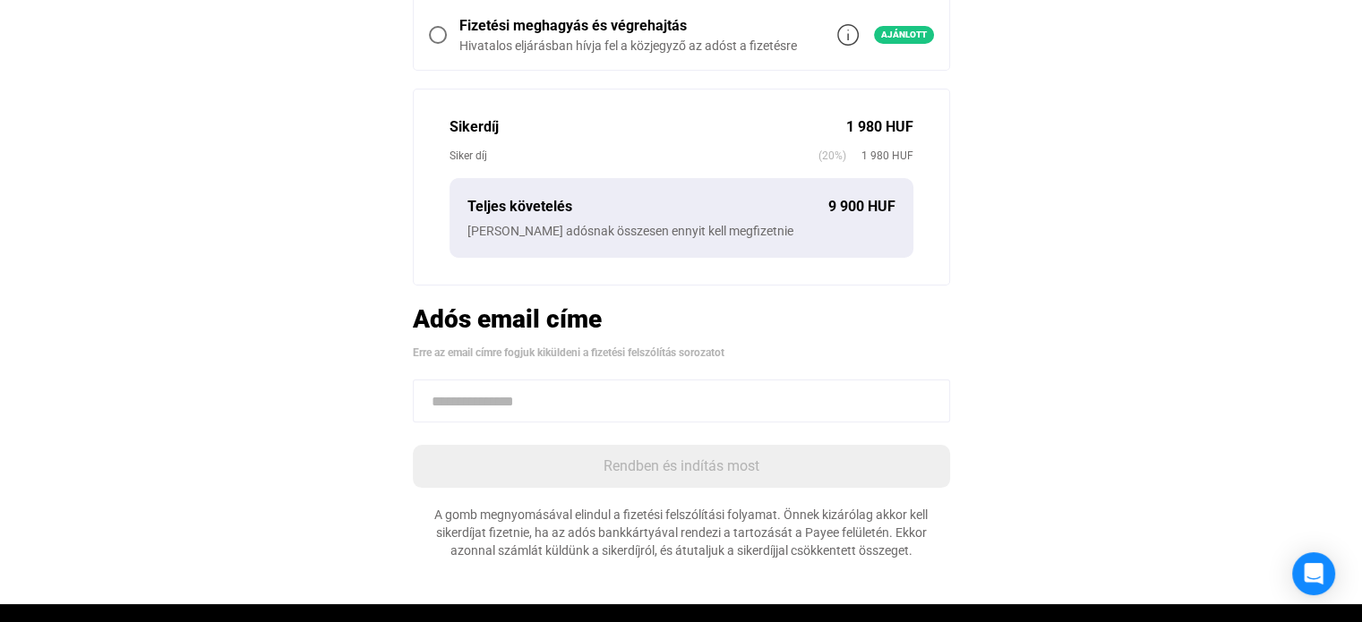
click at [640, 386] on input at bounding box center [681, 401] width 537 height 43
paste input "**********"
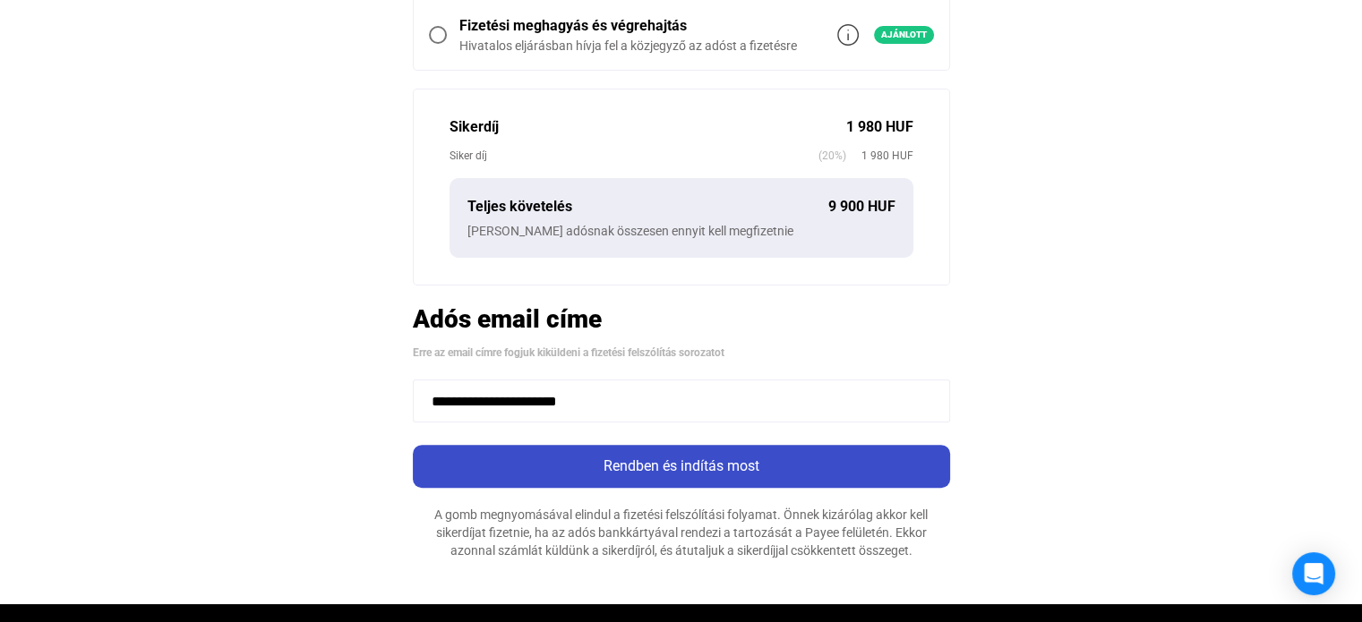
type input "**********"
click at [525, 452] on button "Rendben és indítás most" at bounding box center [681, 466] width 537 height 43
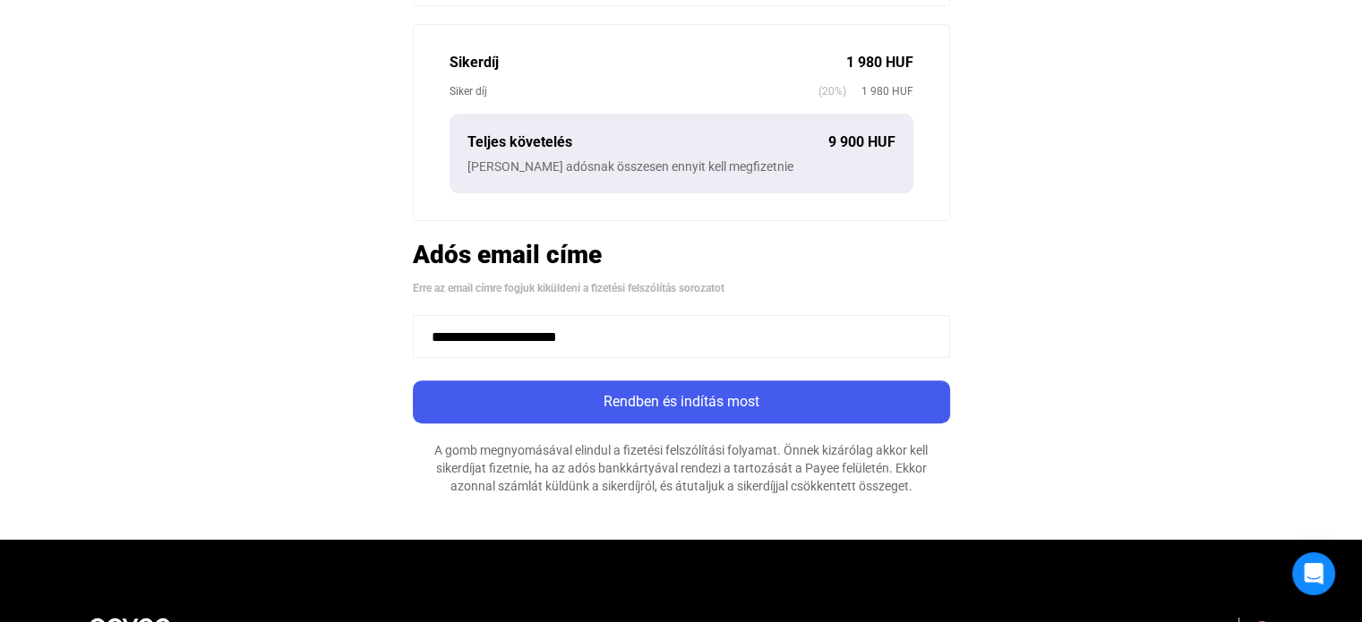
scroll to position [716, 0]
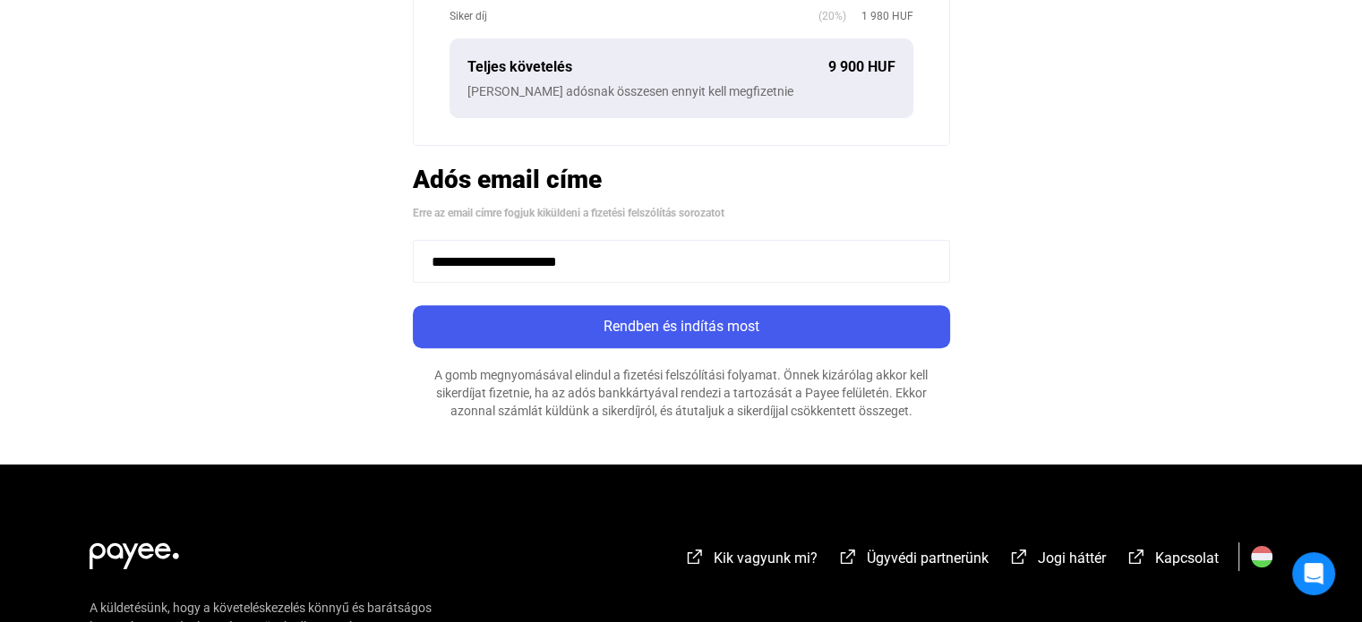
drag, startPoint x: 431, startPoint y: 258, endPoint x: 445, endPoint y: 282, distance: 28.1
click at [431, 259] on input "**********" at bounding box center [681, 261] width 537 height 43
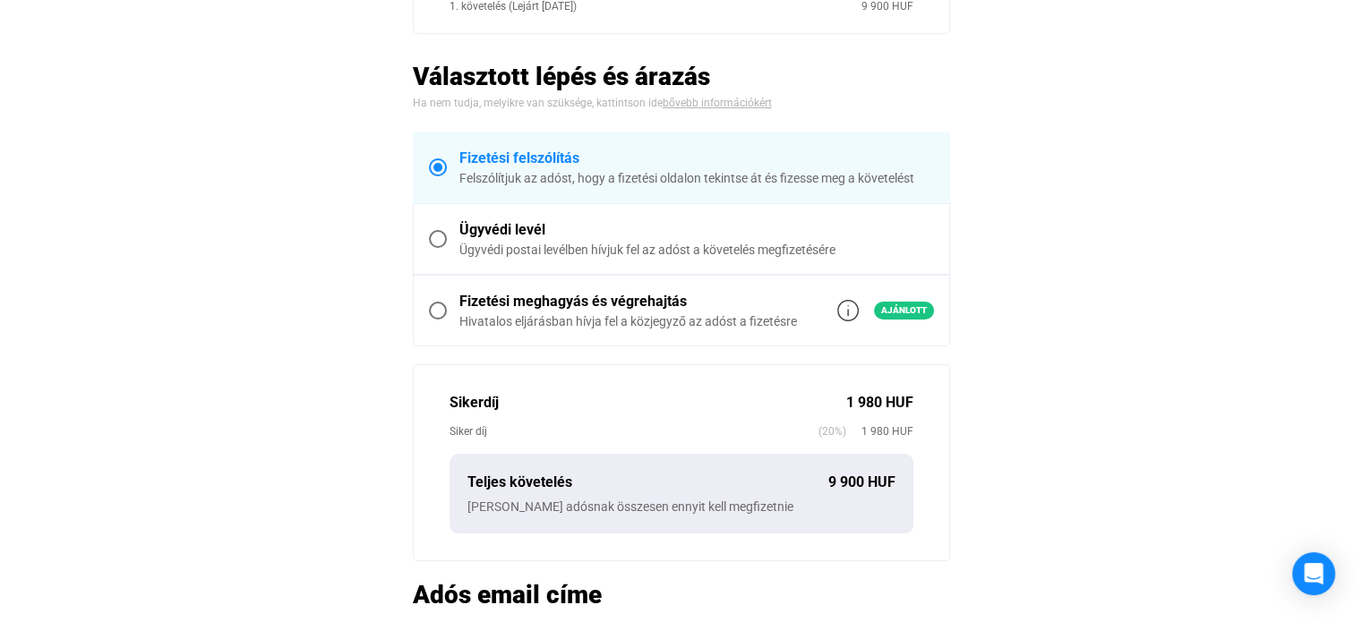
scroll to position [627, 0]
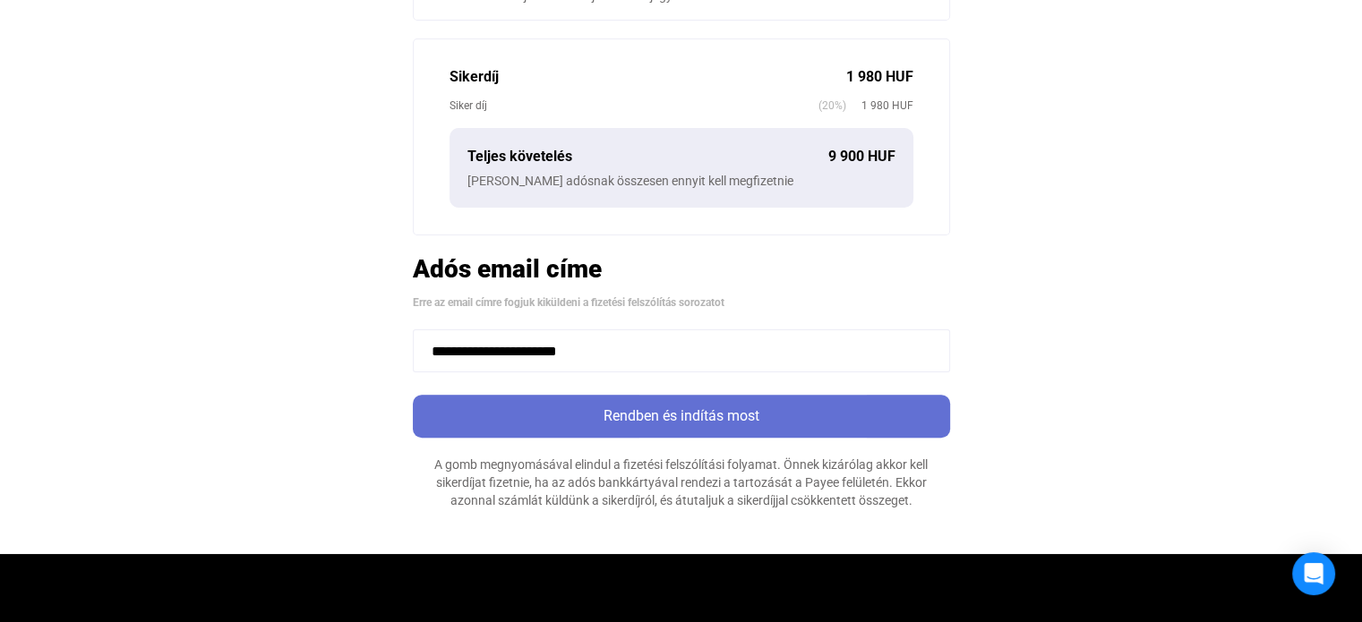
click at [886, 406] on div "Rendben és indítás most" at bounding box center [681, 416] width 526 height 21
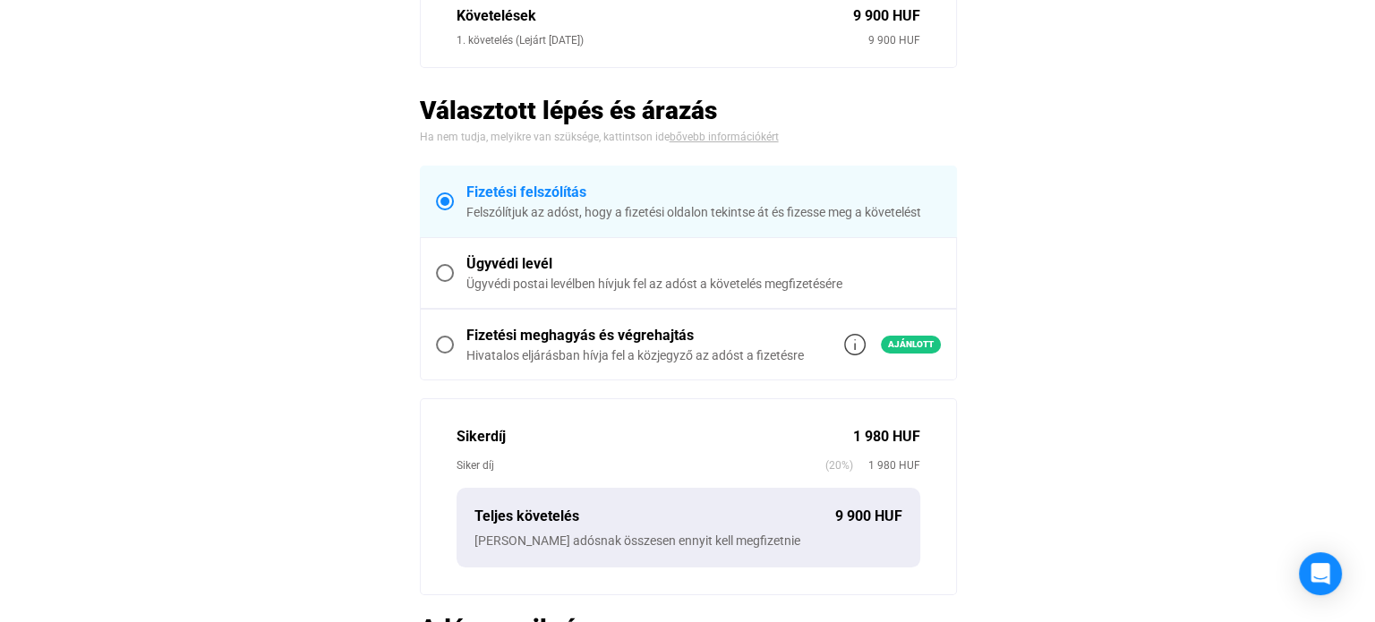
scroll to position [0, 0]
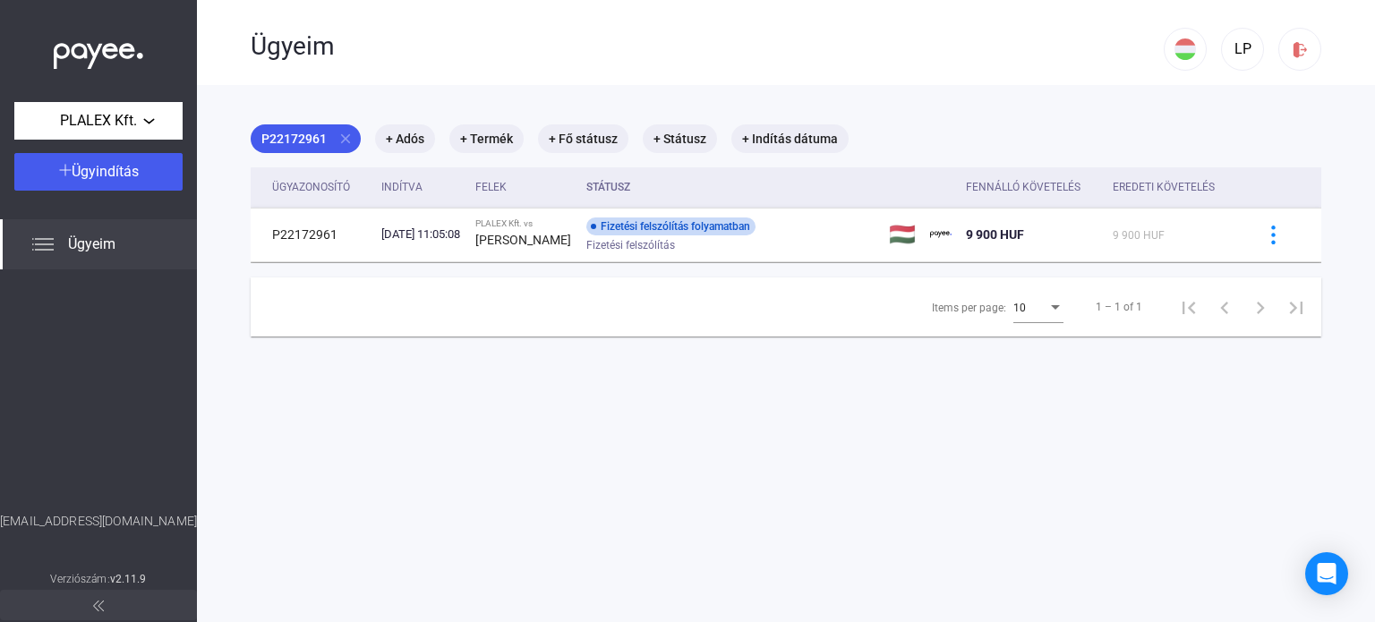
click at [127, 235] on div "Ügyeim" at bounding box center [98, 244] width 197 height 50
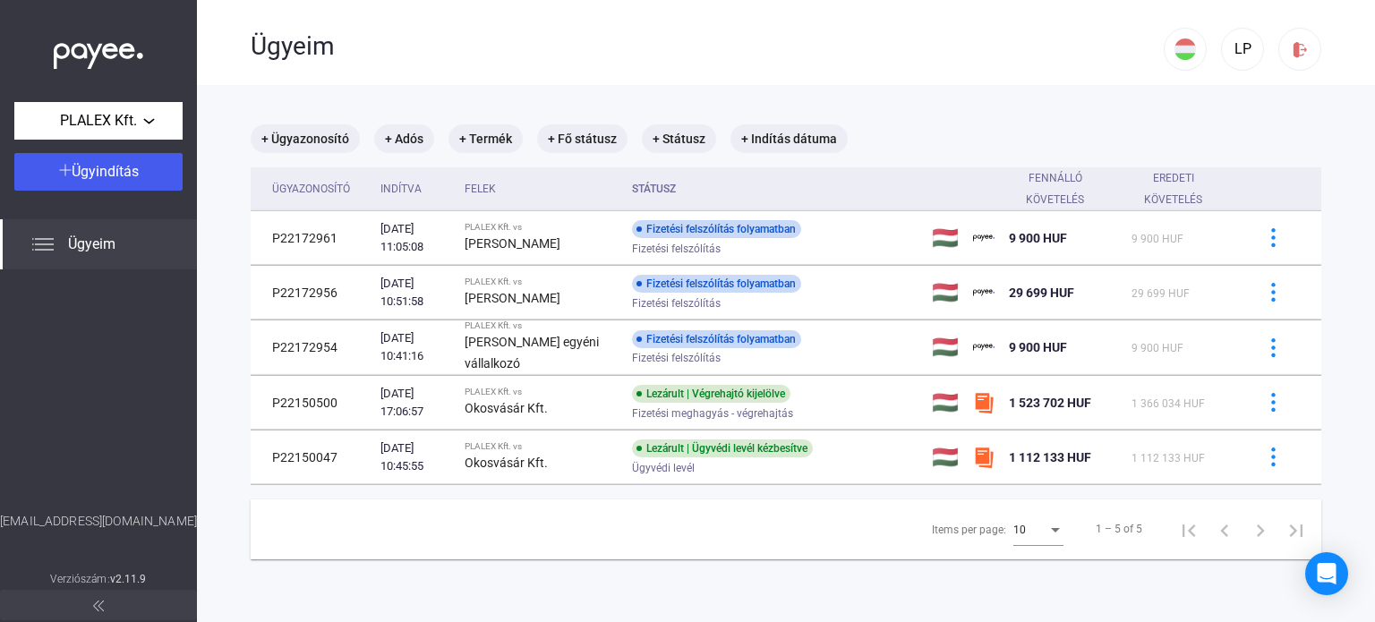
click at [146, 237] on div "Ügyeim" at bounding box center [98, 244] width 197 height 50
